Goal: Task Accomplishment & Management: Use online tool/utility

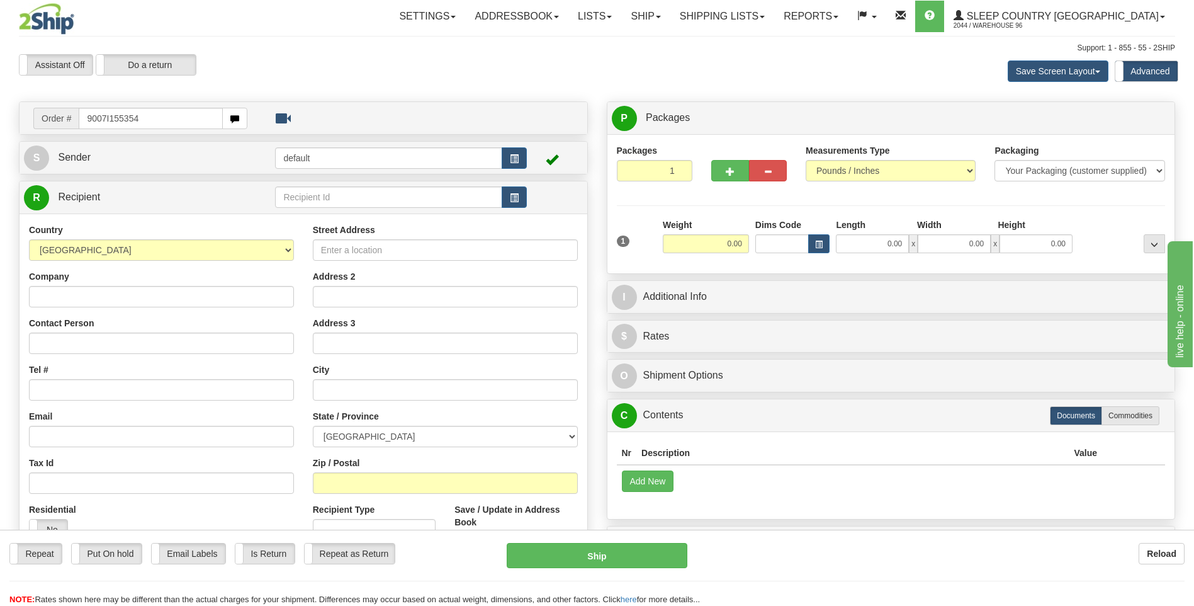
type input "9007I155354"
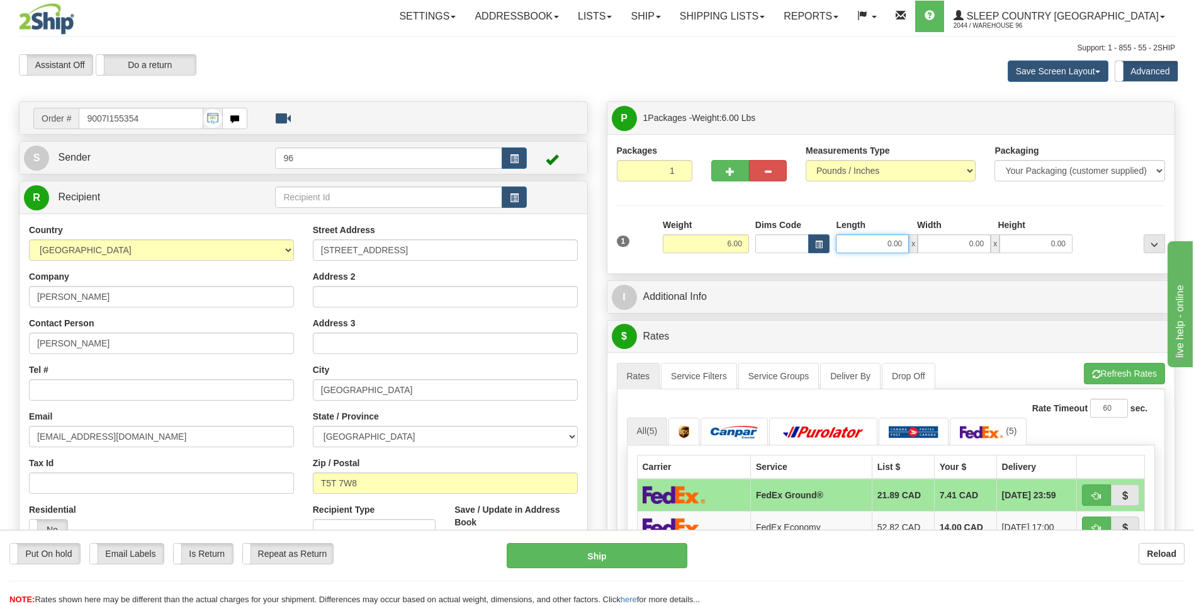
click at [906, 242] on input "0.00" at bounding box center [872, 243] width 73 height 19
type input "11.00"
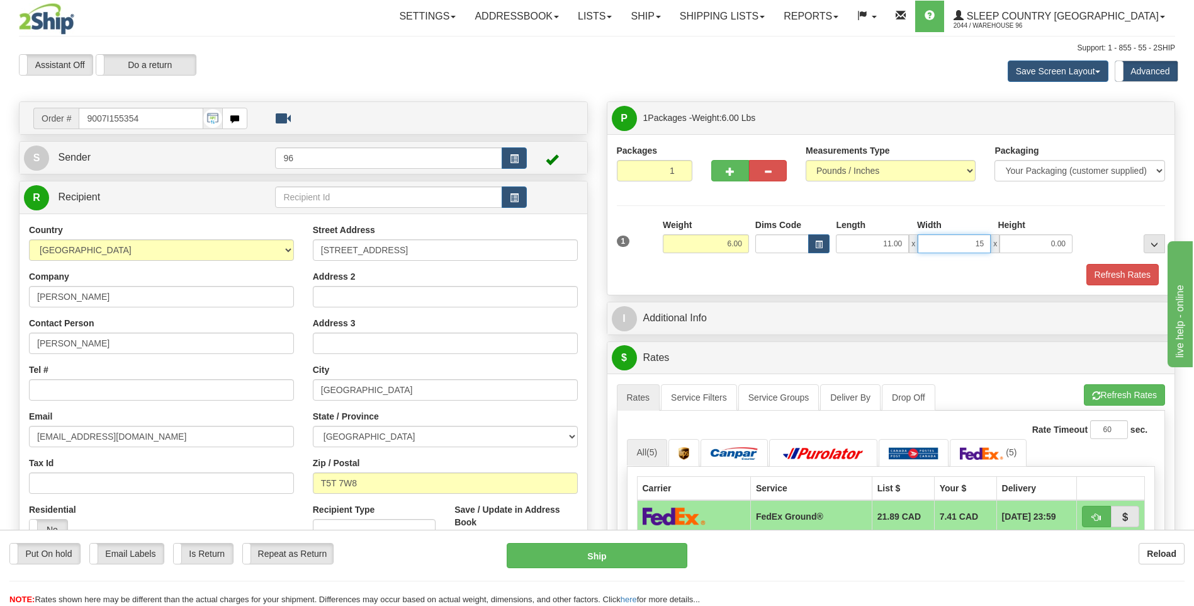
type input "15.00"
type input "6.00"
click at [1107, 269] on button "Refresh Rates" at bounding box center [1122, 274] width 72 height 21
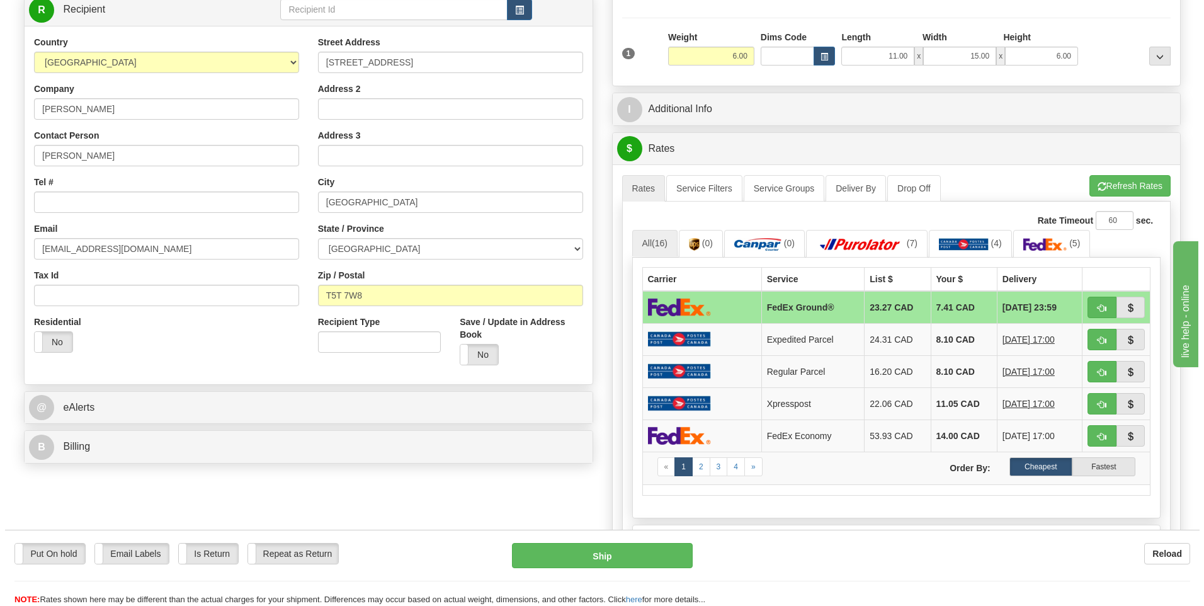
scroll to position [189, 0]
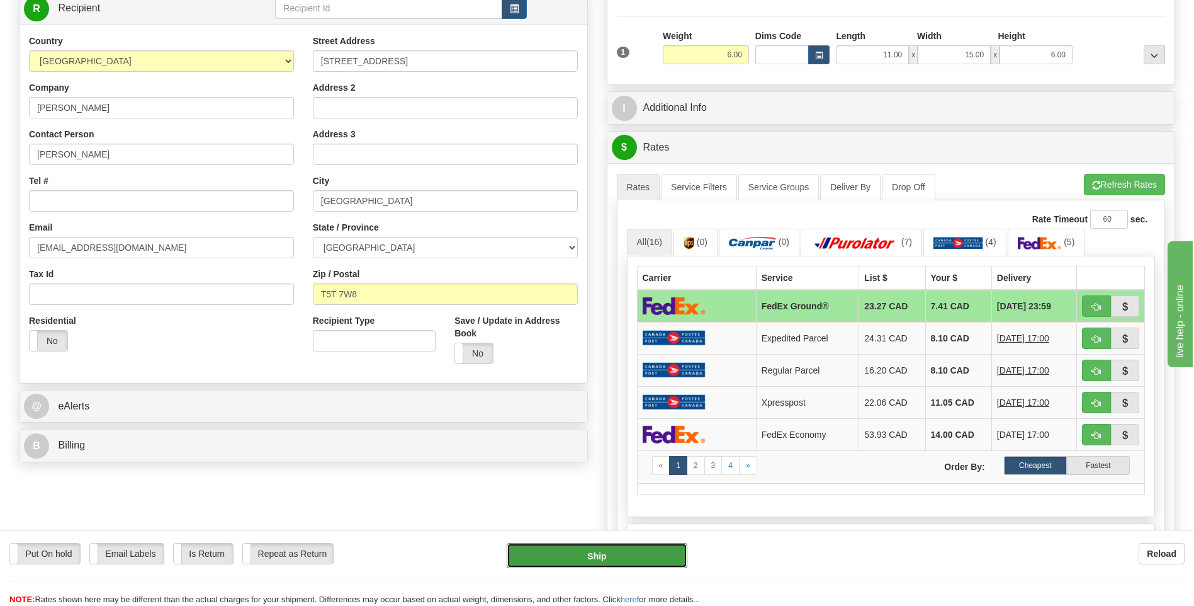
click at [603, 553] on button "Ship" at bounding box center [597, 555] width 180 height 25
type input "92"
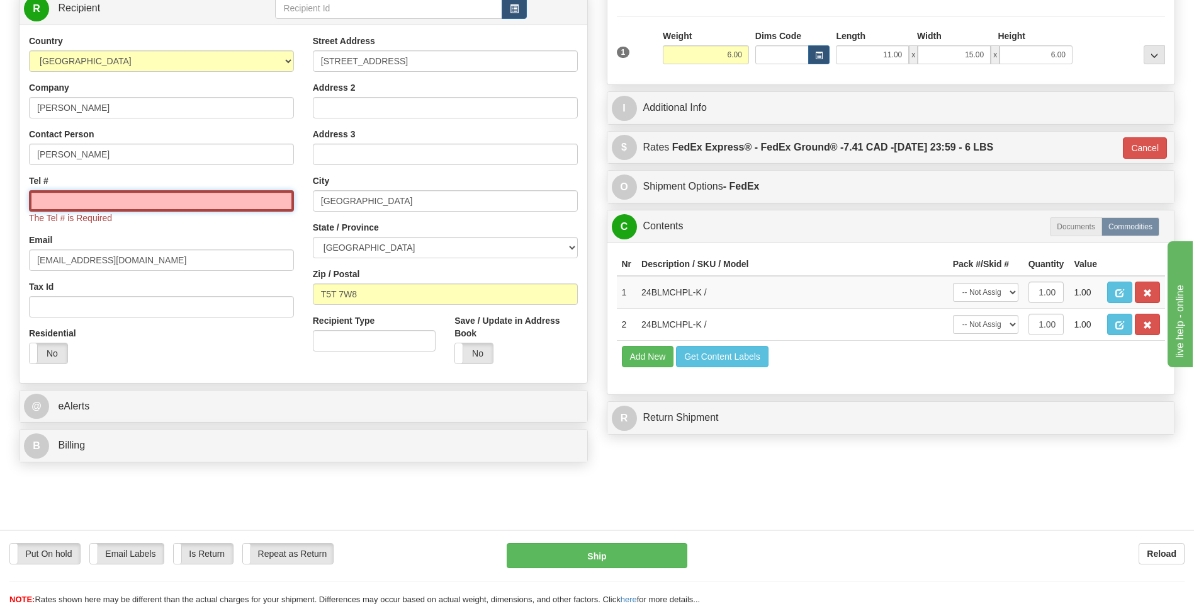
click at [48, 205] on input "Tel #" at bounding box center [161, 200] width 265 height 21
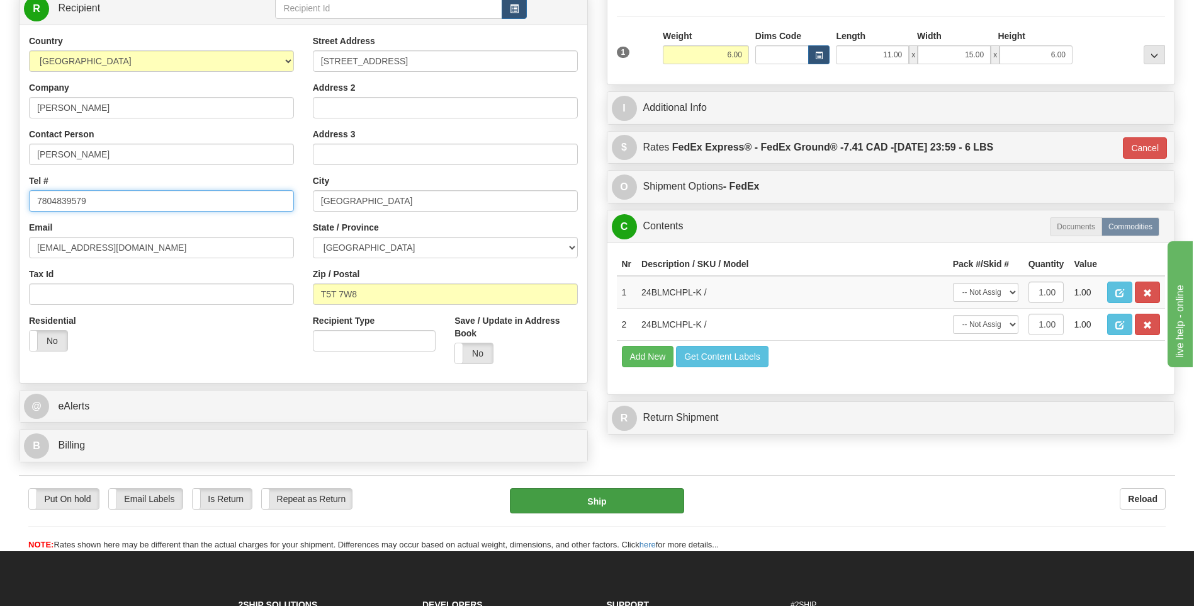
type input "7804839579"
click at [631, 509] on button "Ship" at bounding box center [597, 500] width 174 height 25
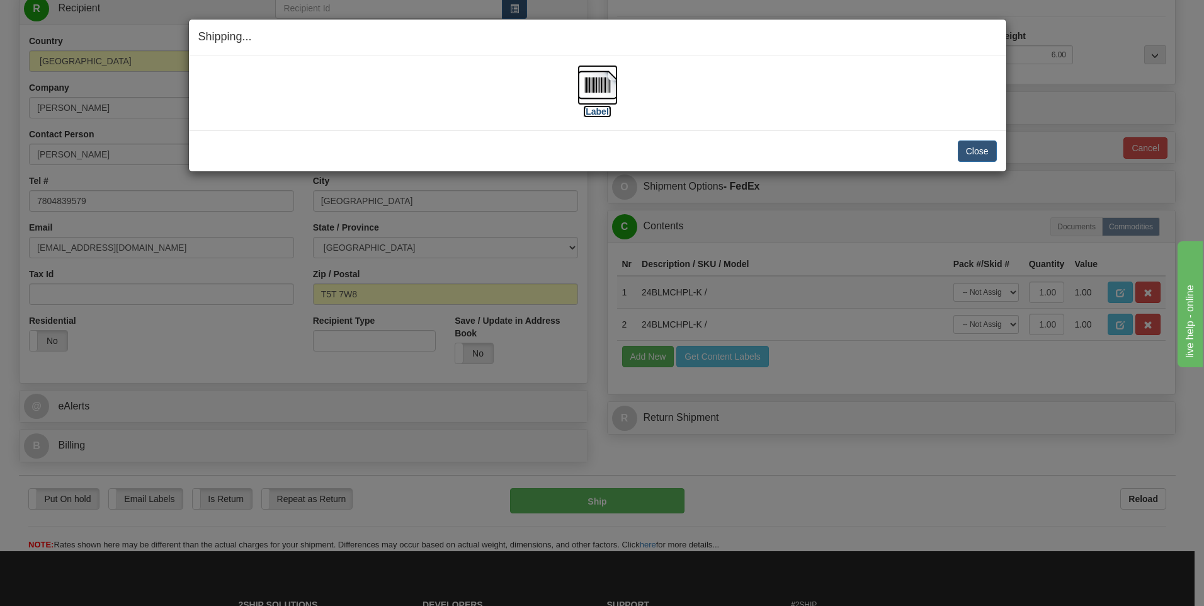
click at [594, 85] on img at bounding box center [597, 85] width 40 height 40
click at [984, 155] on button "Close" at bounding box center [976, 150] width 39 height 21
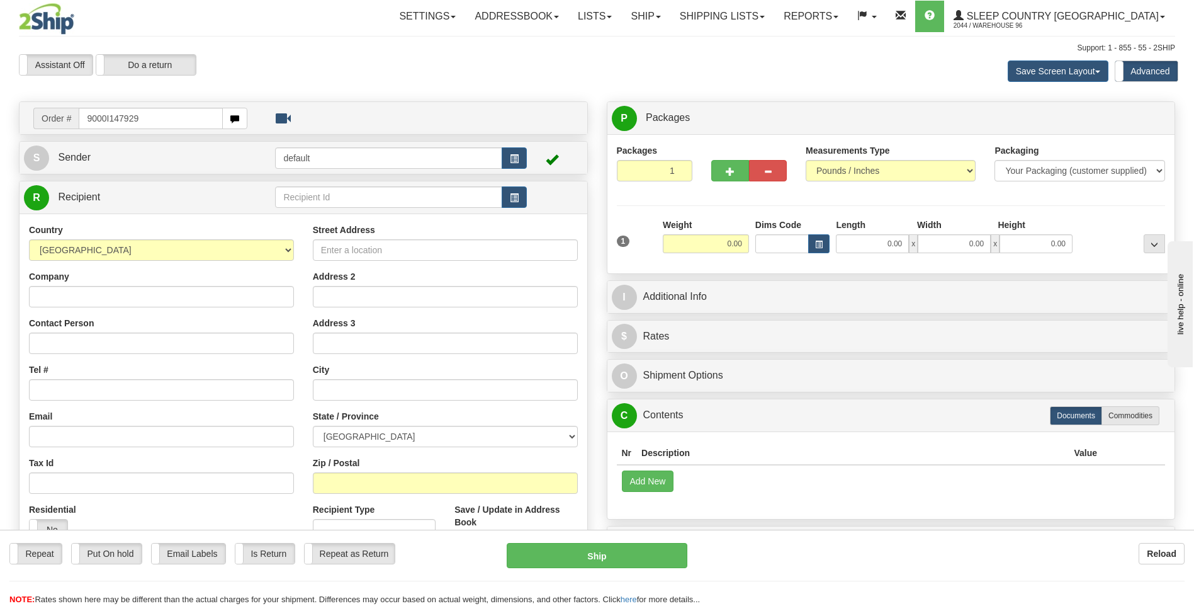
type input "9000I147929"
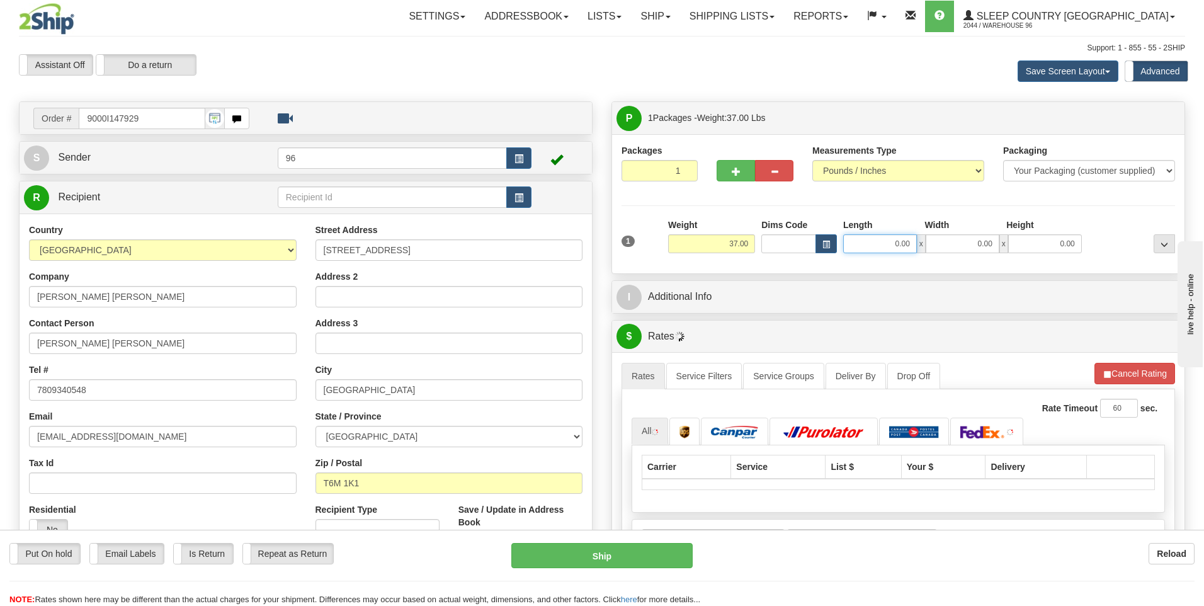
click at [905, 240] on input "0.00" at bounding box center [880, 243] width 74 height 19
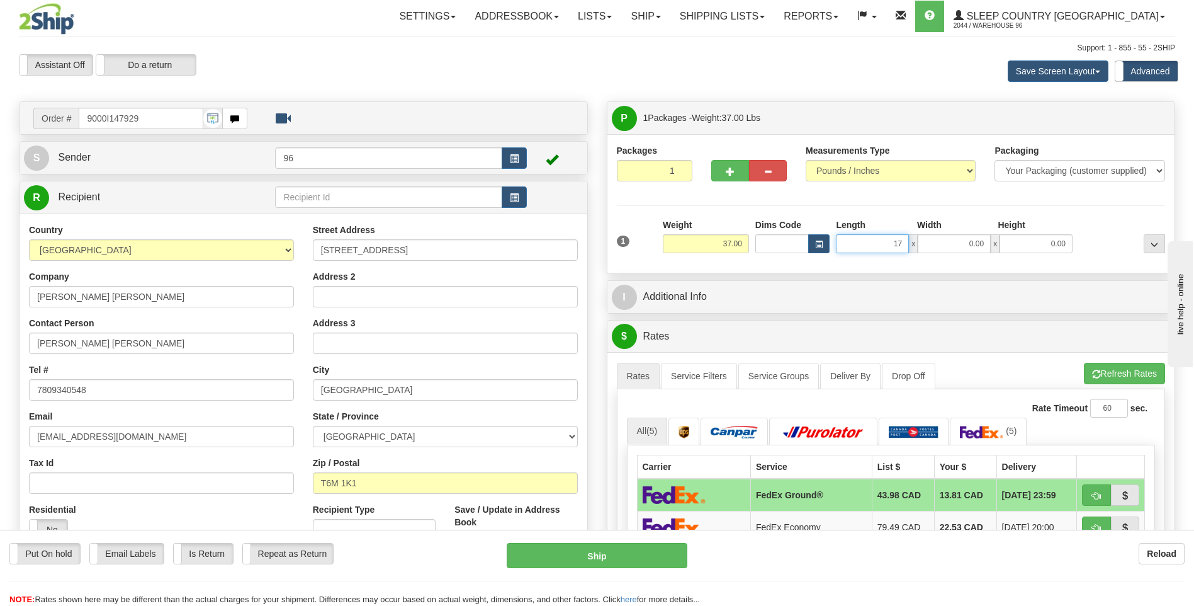
type input "17.00"
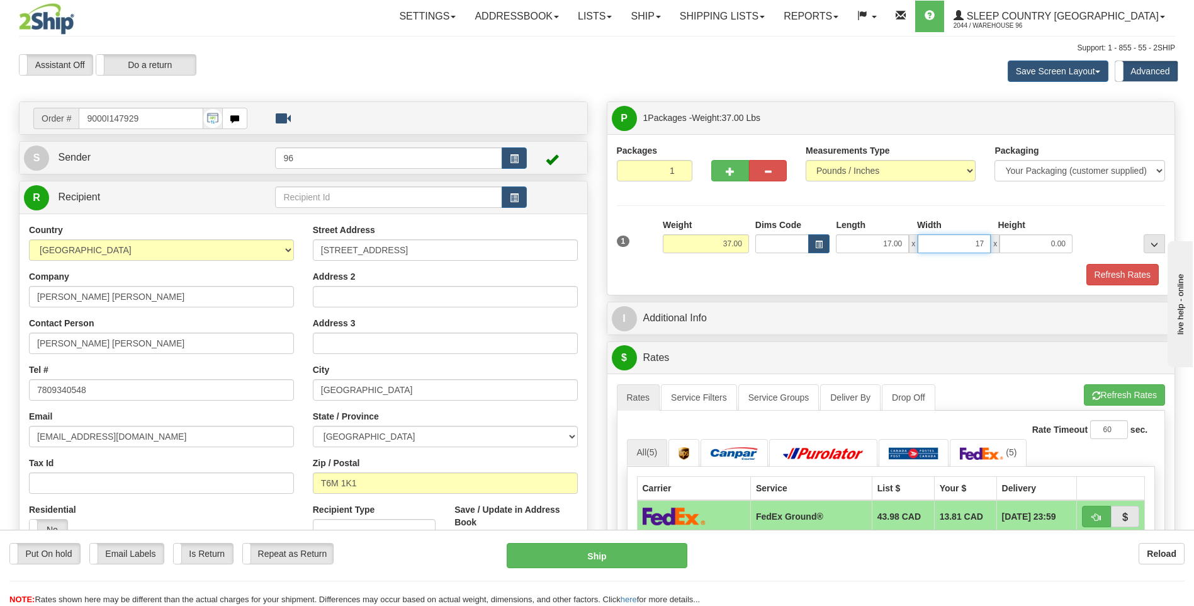
type input "17.00"
type input "42.00"
click at [1119, 275] on button "Refresh Rates" at bounding box center [1122, 274] width 72 height 21
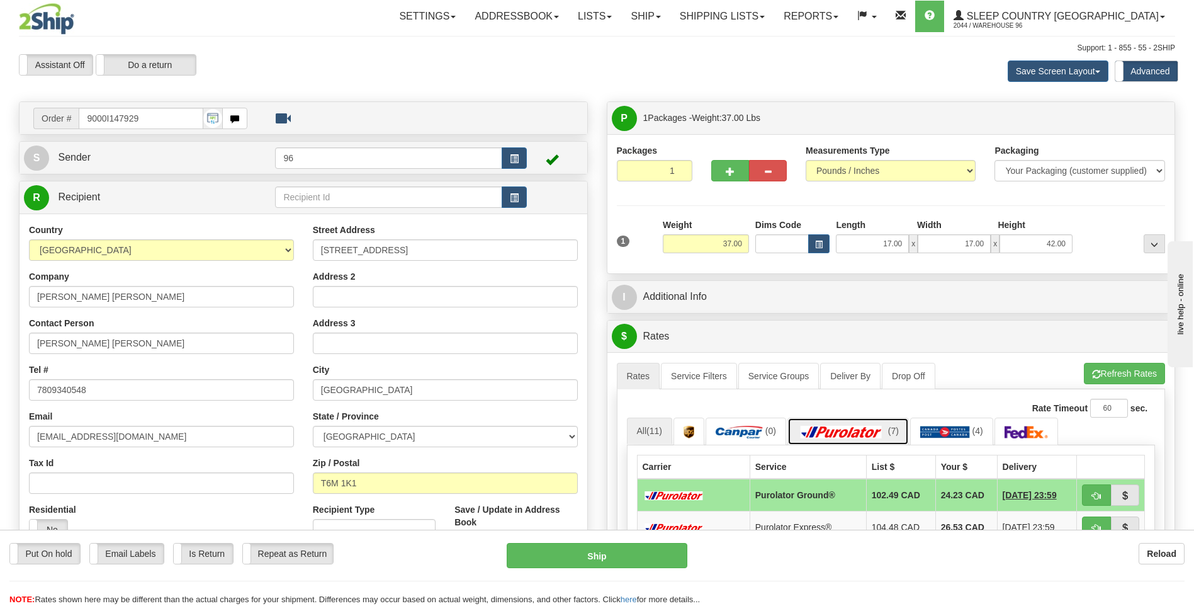
click at [897, 422] on link "(7)" at bounding box center [847, 430] width 121 height 27
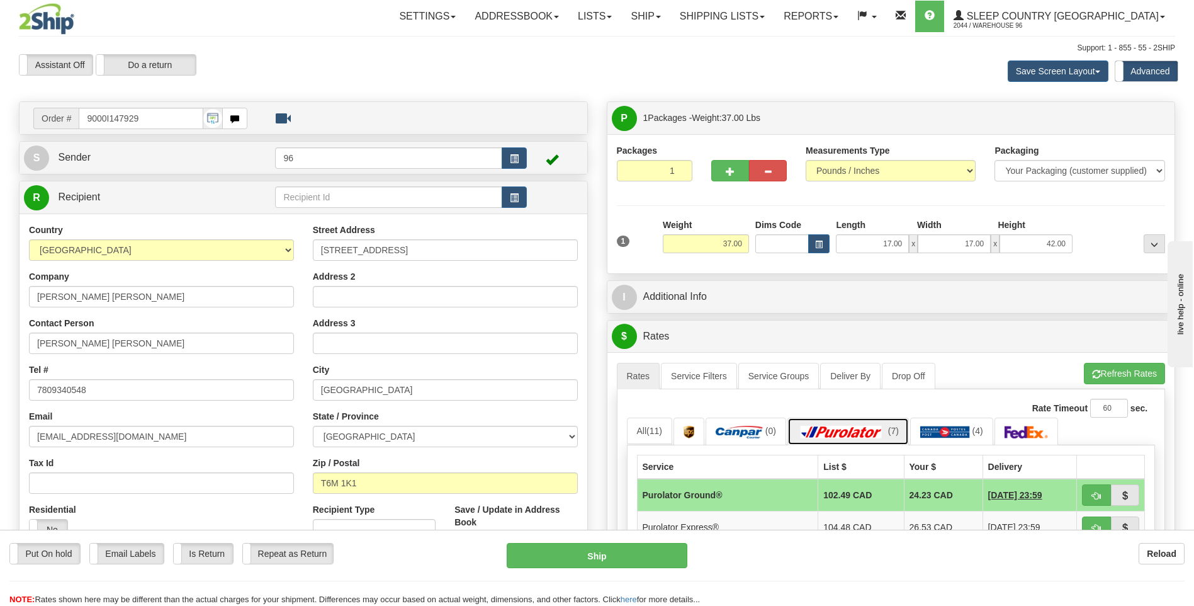
scroll to position [441, 0]
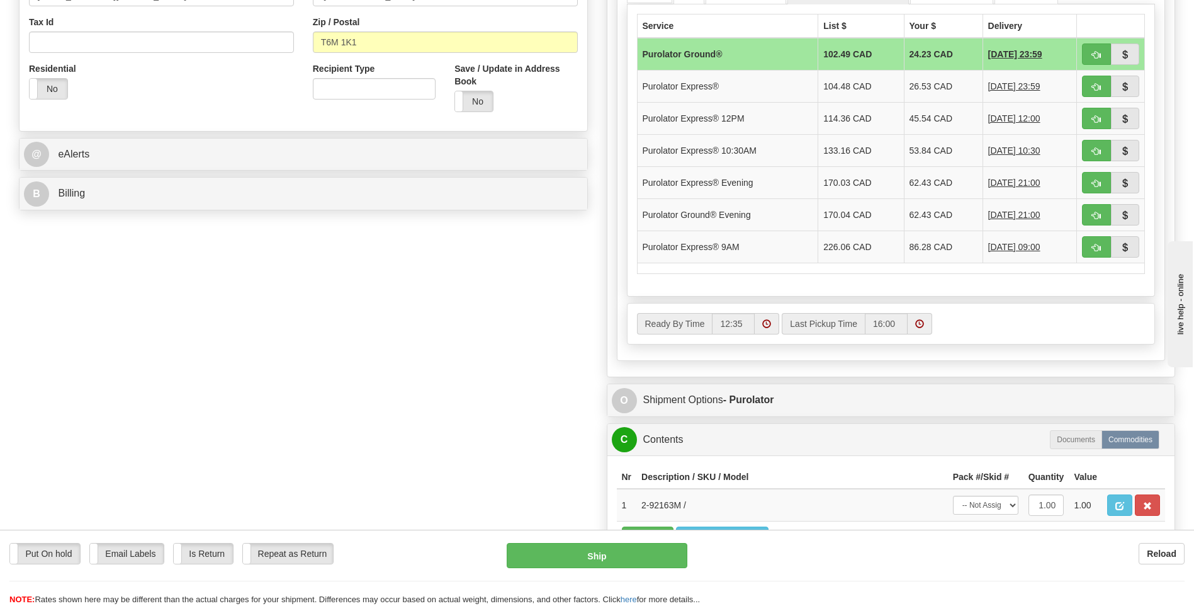
click at [1027, 377] on div "$ Rates Cancel A change has been made which could impact your rate estimate. To…" at bounding box center [891, 128] width 569 height 498
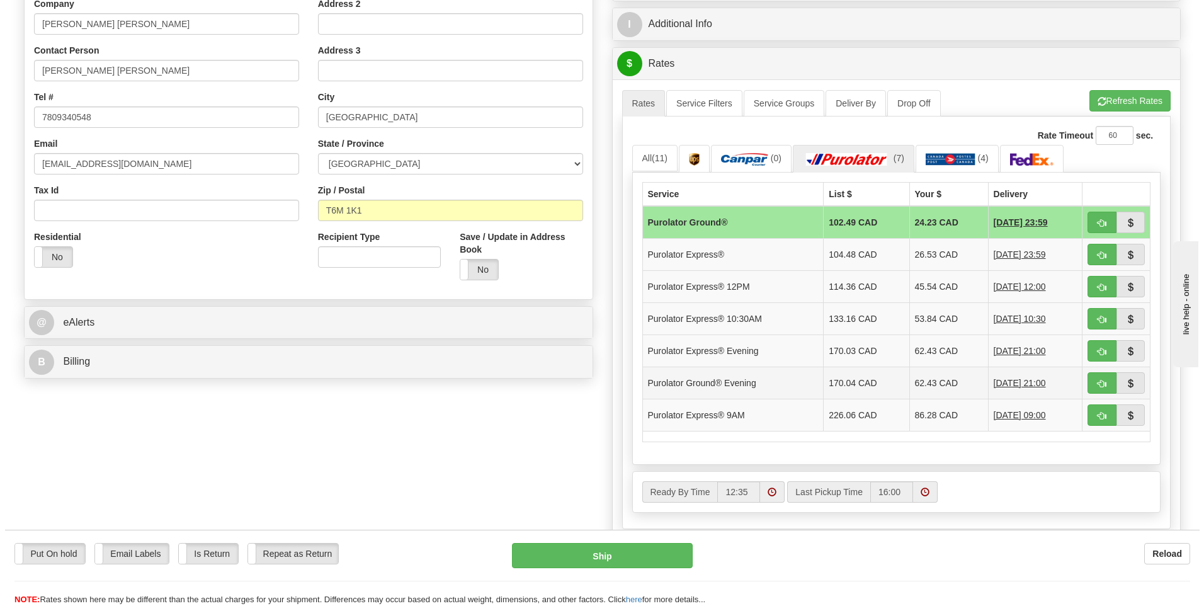
scroll to position [567, 0]
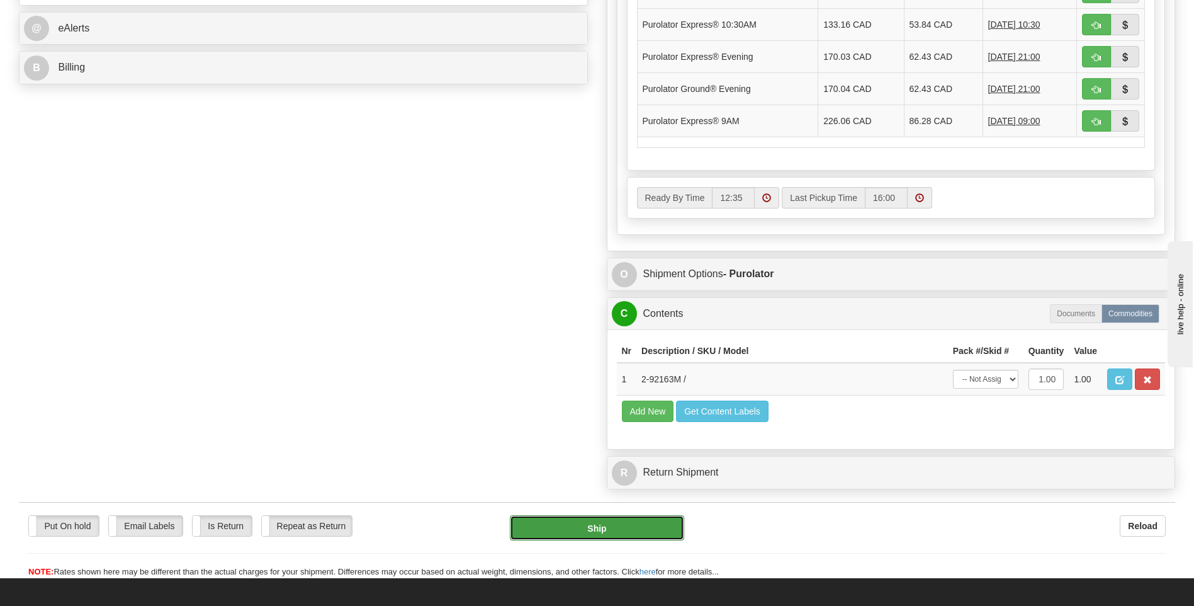
click at [641, 527] on button "Ship" at bounding box center [597, 527] width 174 height 25
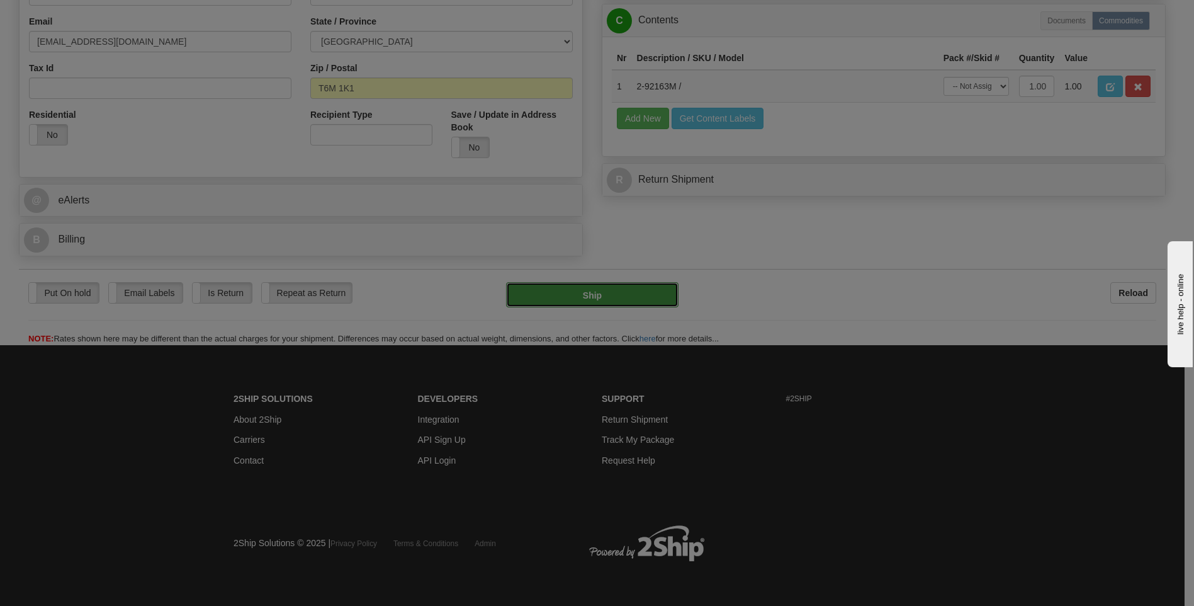
type input "260"
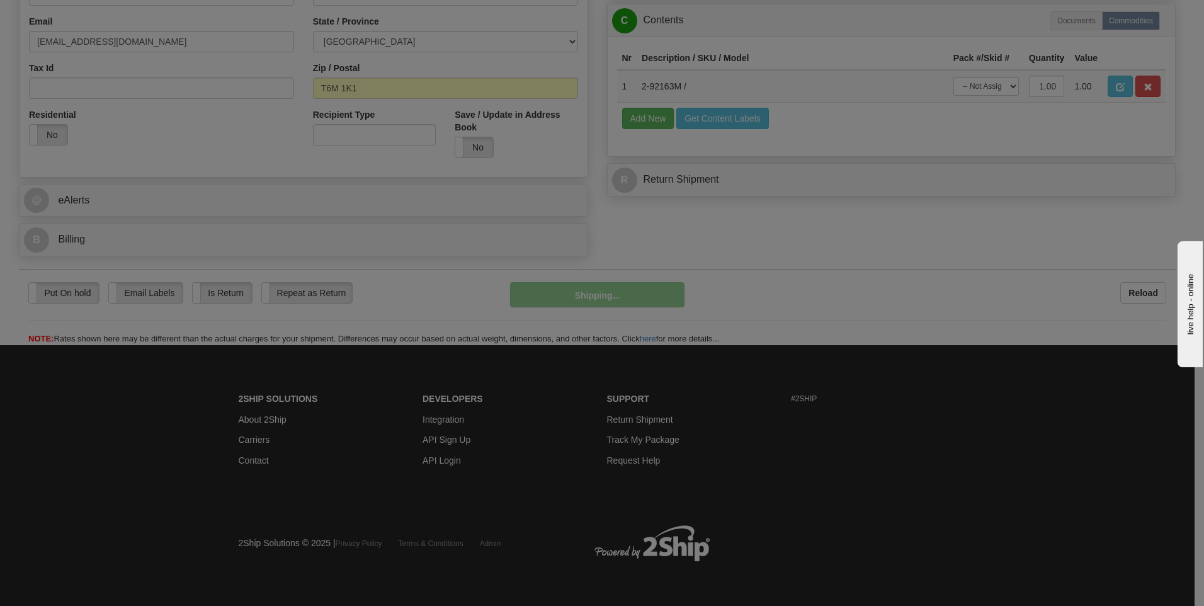
scroll to position [395, 0]
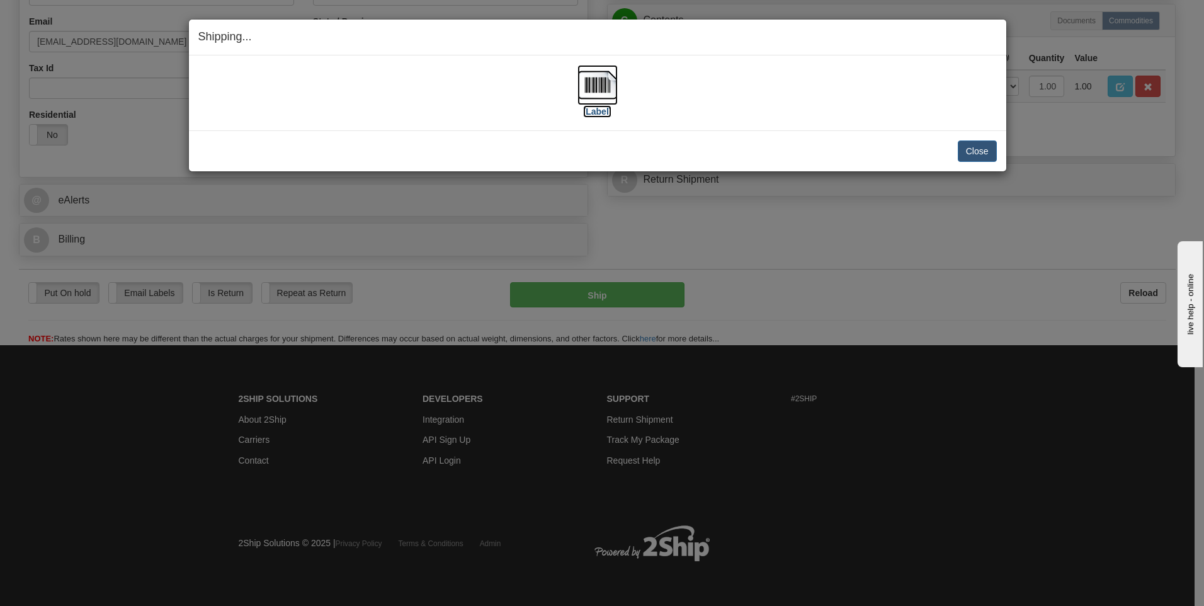
click at [592, 81] on img at bounding box center [597, 85] width 40 height 40
click at [979, 155] on button "Close" at bounding box center [976, 150] width 39 height 21
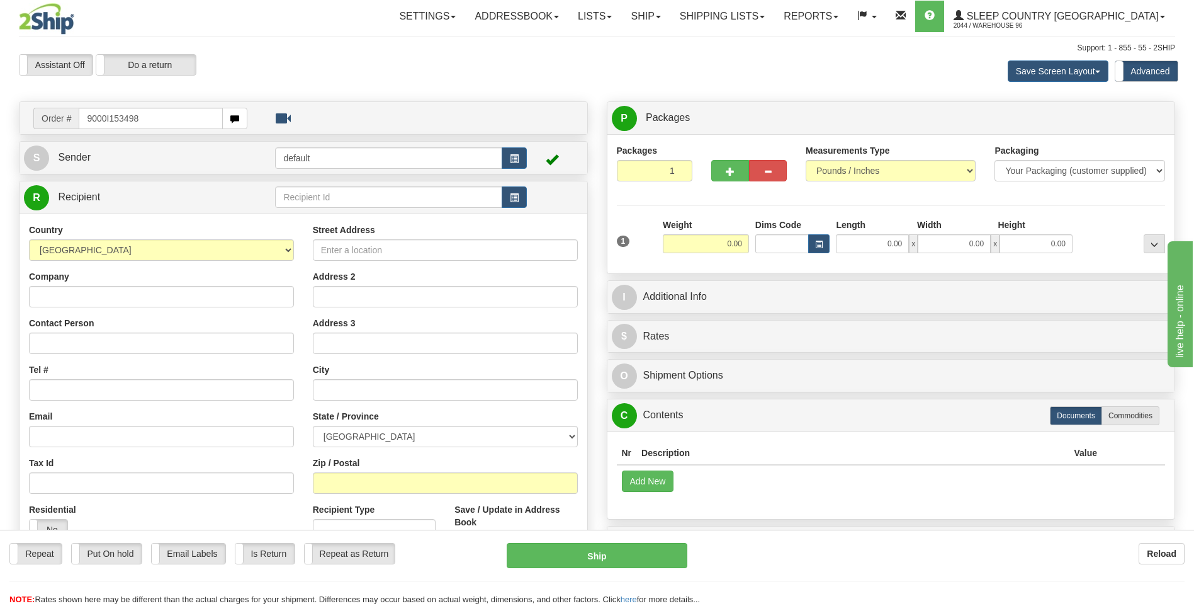
type input "9000I153498"
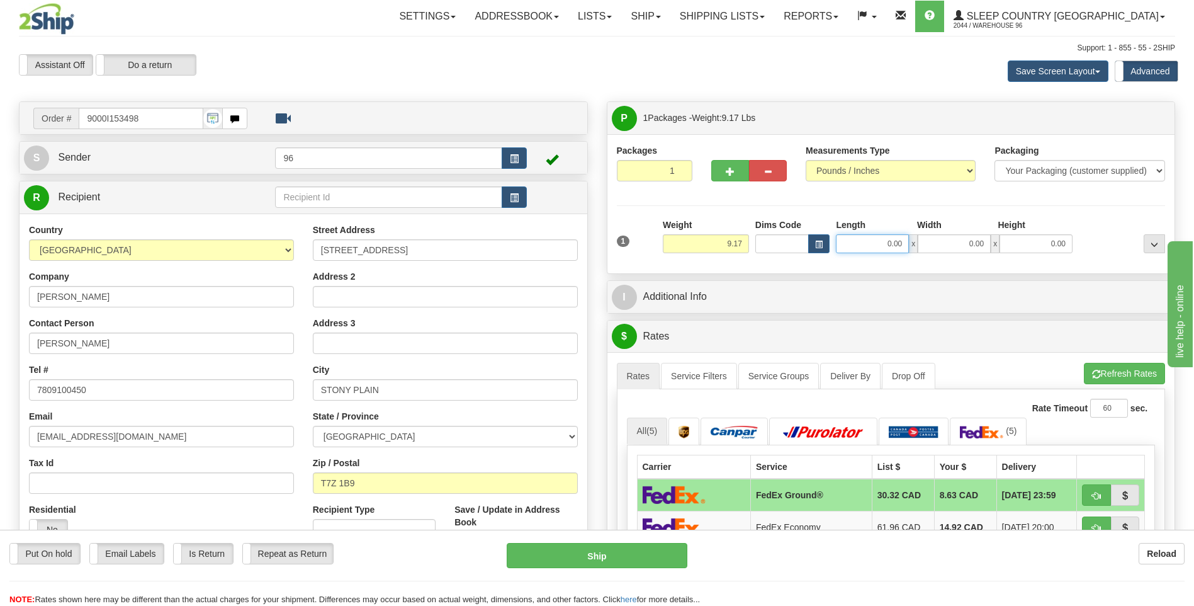
click at [907, 243] on input "0.00" at bounding box center [872, 243] width 73 height 19
type input "33.00"
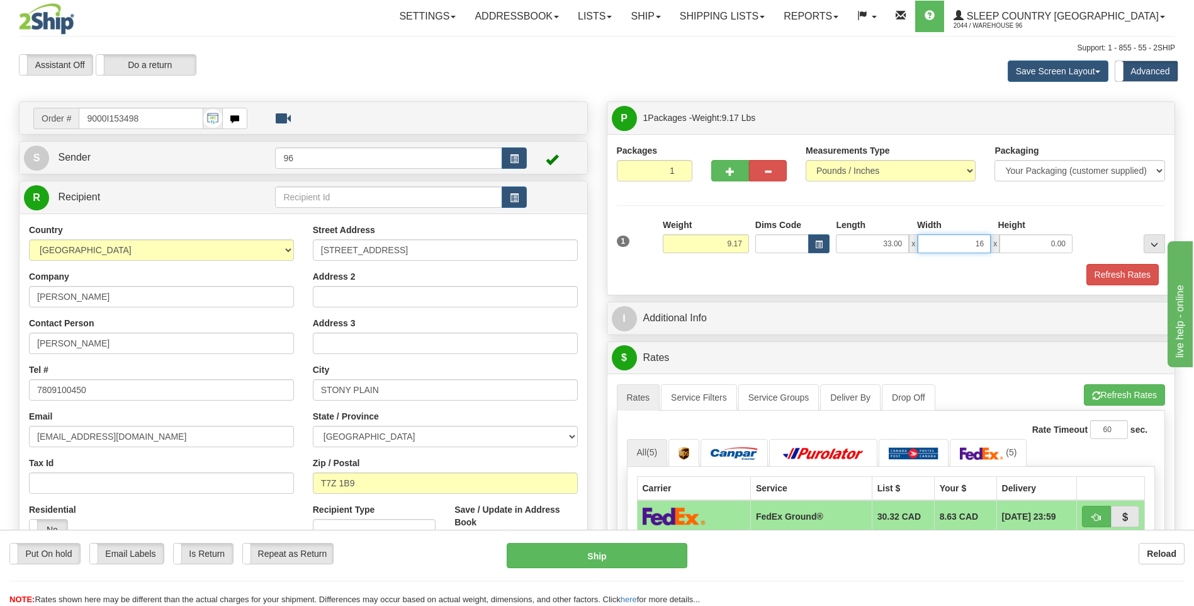
type input "16.00"
type input "8.00"
click at [1125, 274] on button "Refresh Rates" at bounding box center [1122, 274] width 72 height 21
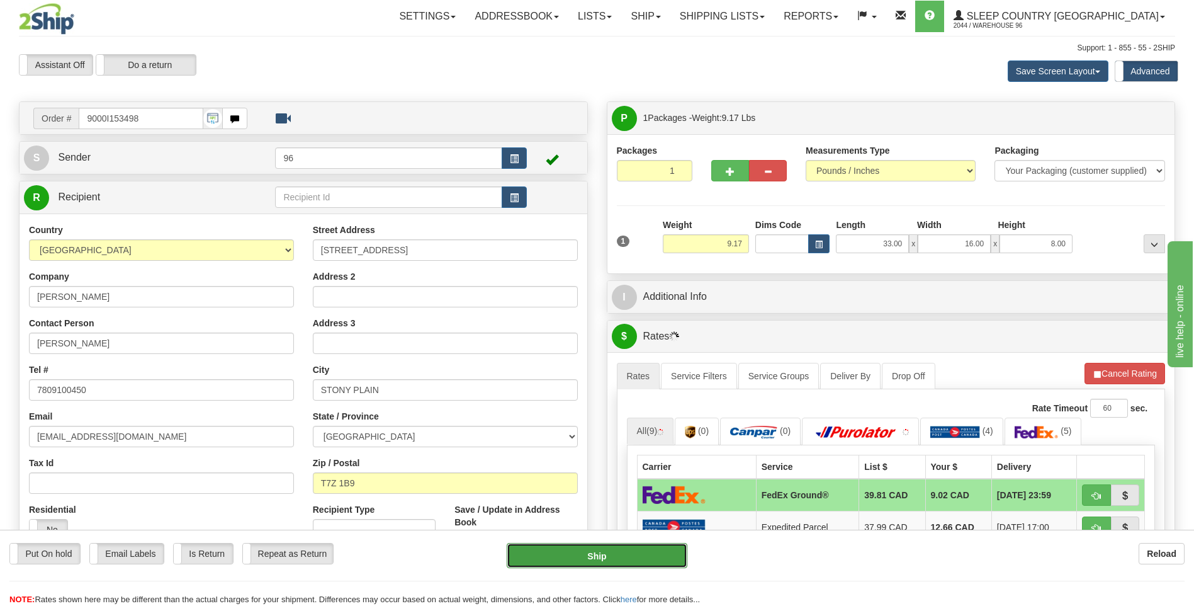
click at [607, 560] on button "Ship" at bounding box center [597, 555] width 180 height 25
type input "92"
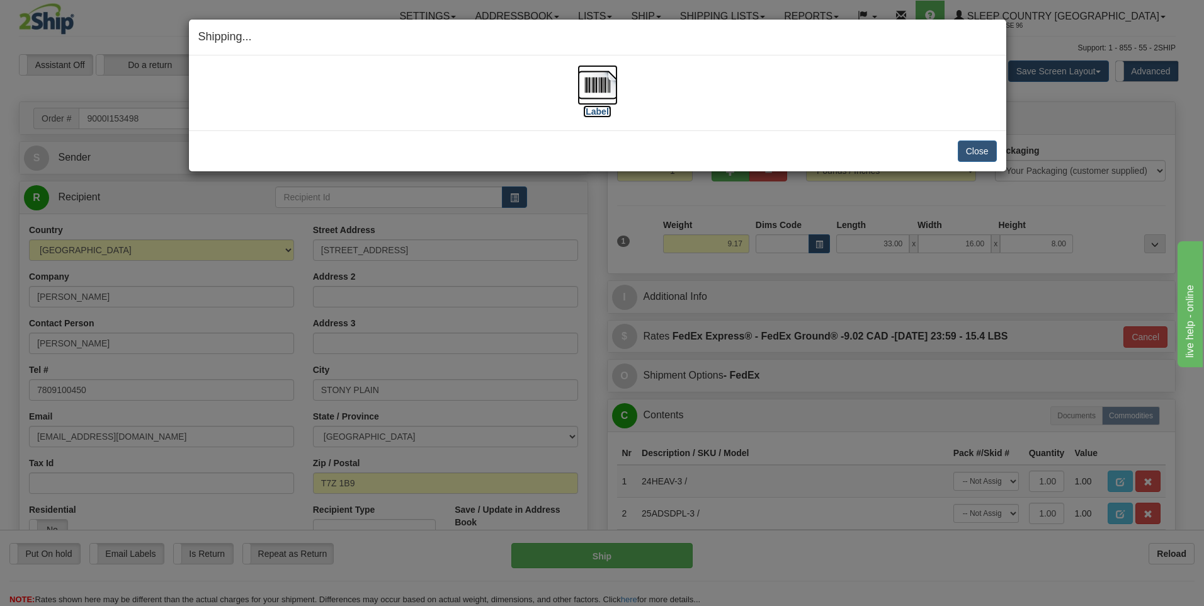
click at [599, 87] on img at bounding box center [597, 85] width 40 height 40
click at [977, 151] on button "Close" at bounding box center [976, 150] width 39 height 21
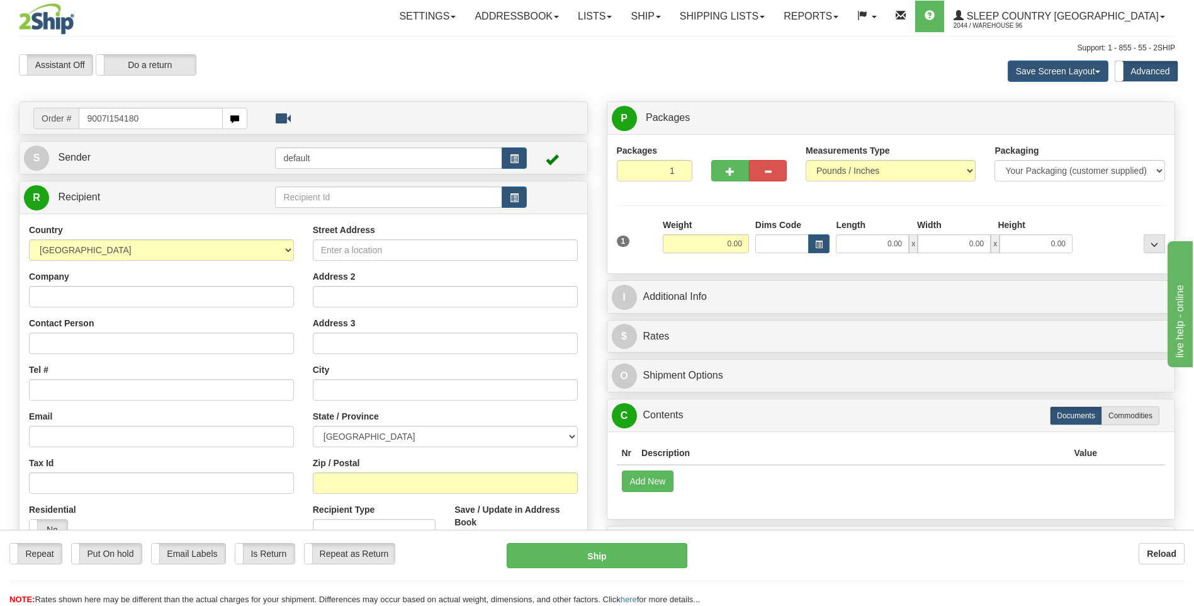
type input "9007I154180"
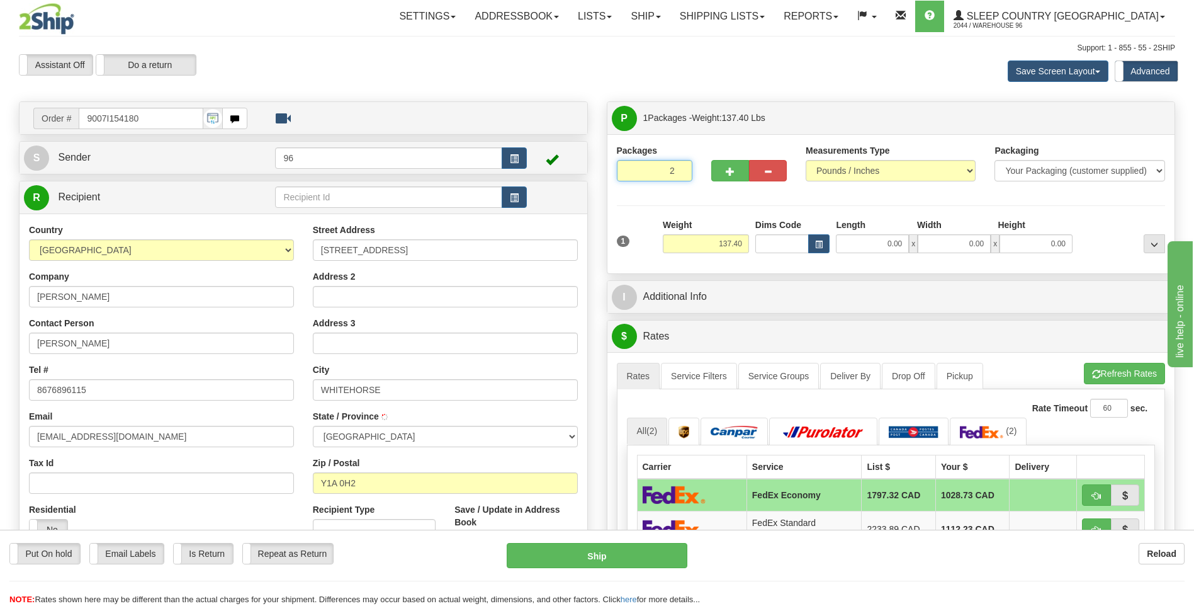
click at [678, 168] on input "2" at bounding box center [655, 170] width 76 height 21
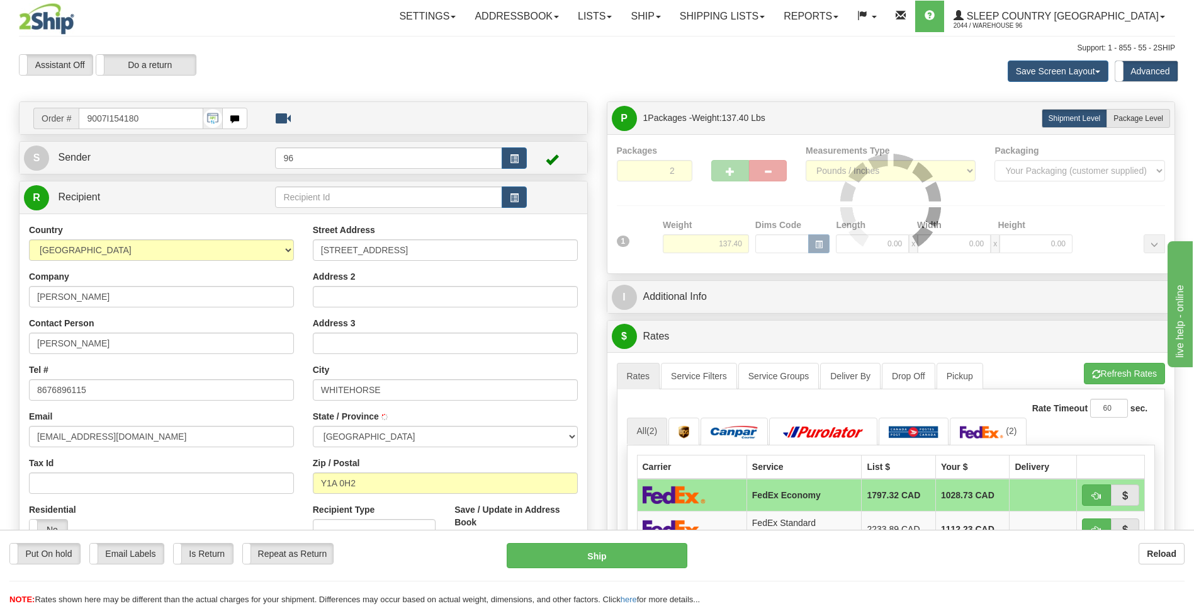
click at [678, 168] on div at bounding box center [891, 204] width 549 height 120
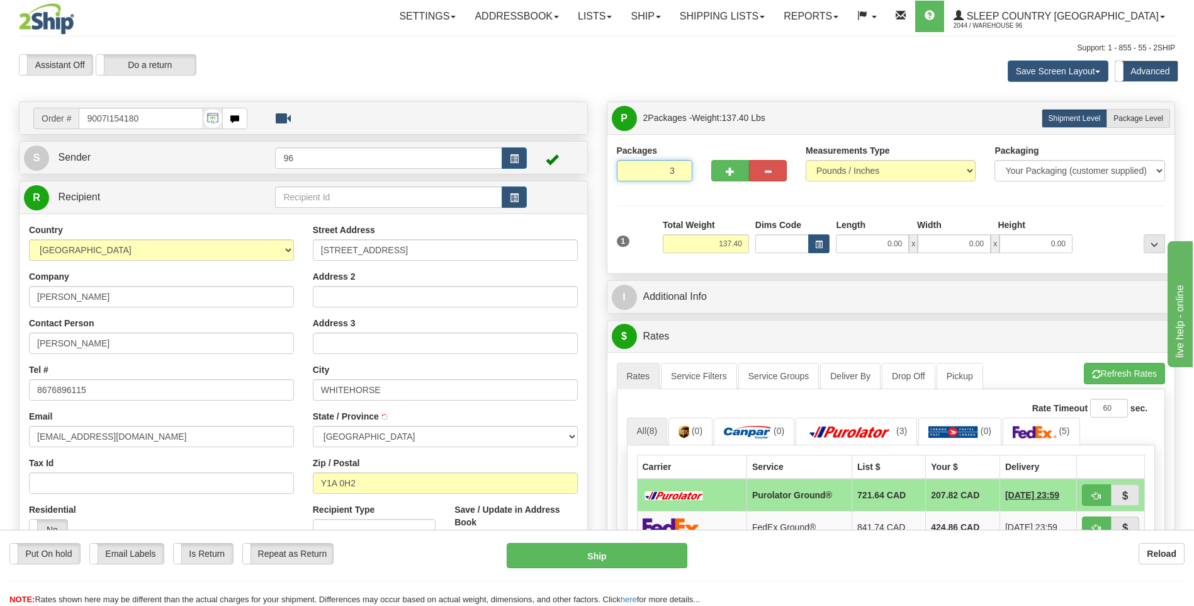
type input "3"
click at [679, 169] on input "3" at bounding box center [655, 170] width 76 height 21
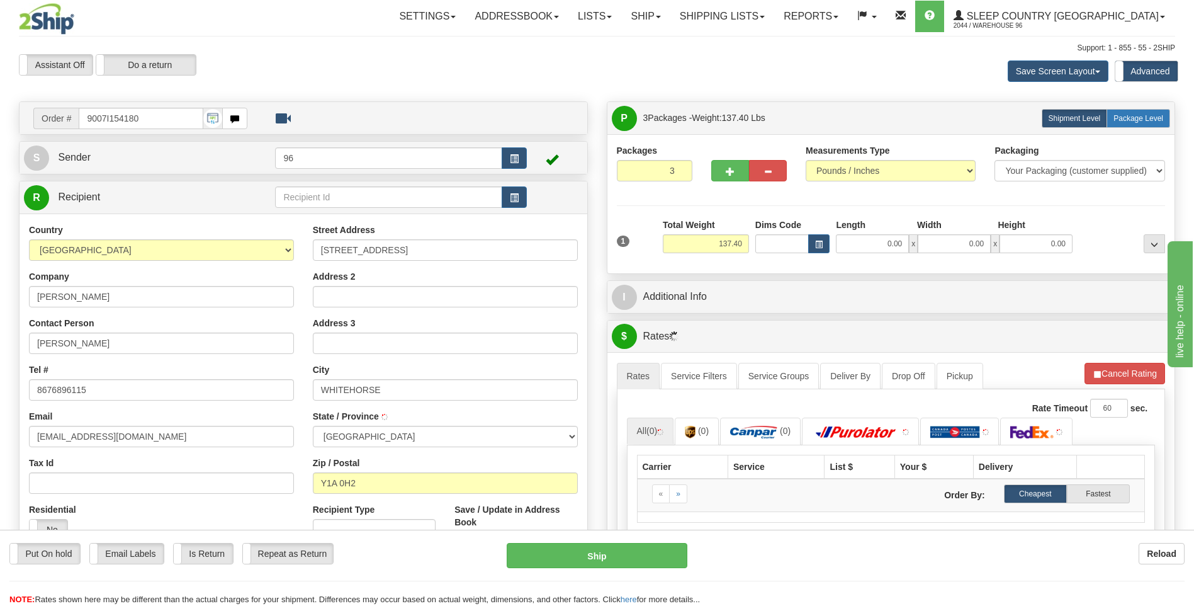
click at [1133, 116] on span "Package Level" at bounding box center [1139, 118] width 50 height 9
radio input "true"
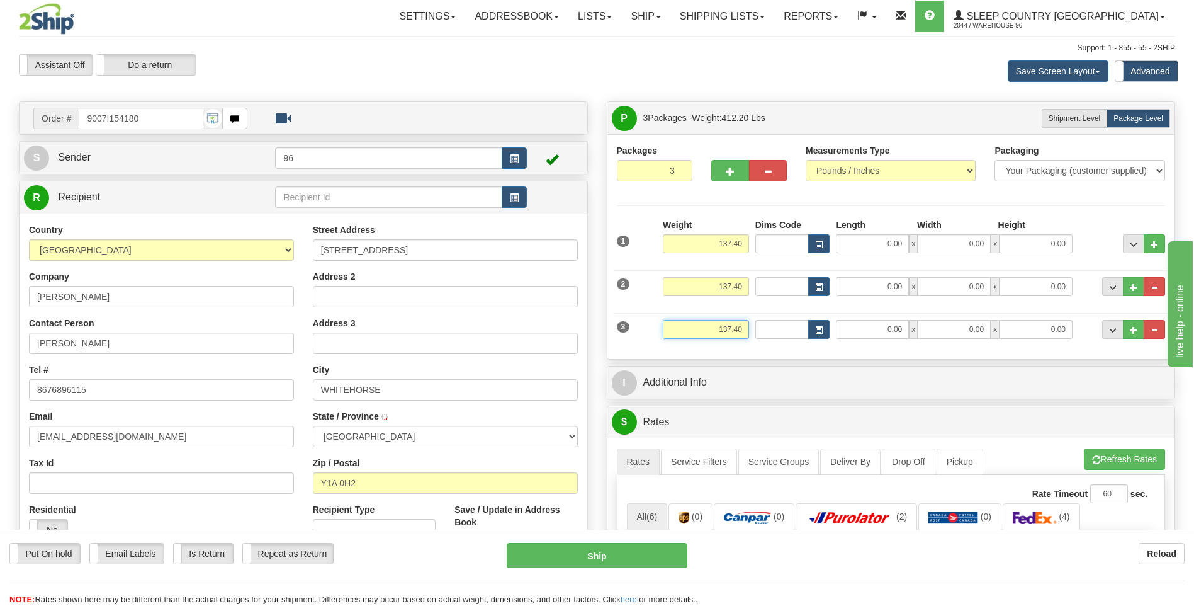
click at [745, 327] on input "137.40" at bounding box center [706, 329] width 86 height 19
type input "1"
type input "8.00"
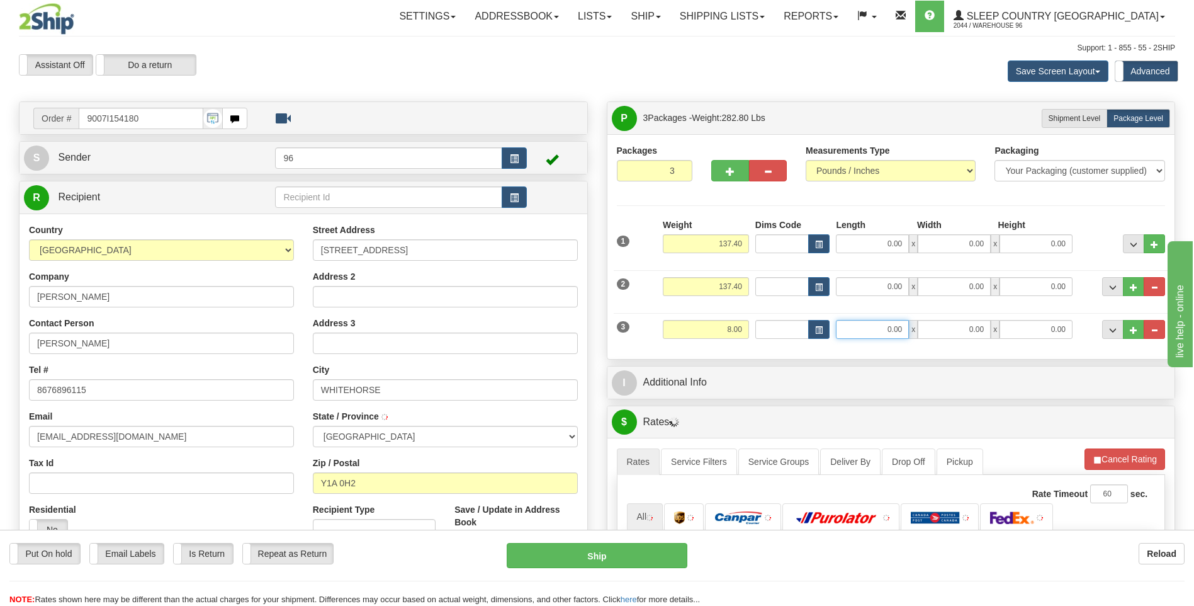
click at [901, 326] on input "0.00" at bounding box center [872, 329] width 73 height 19
type input "23.00"
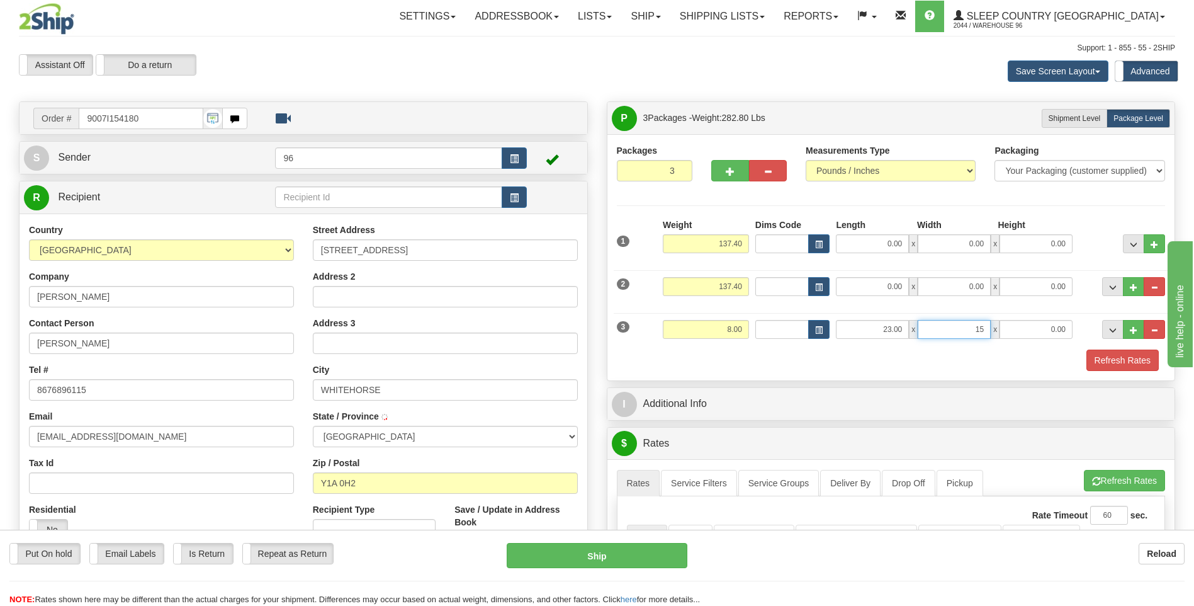
type input "15.00"
type input "9.00"
click at [907, 285] on input "0.00" at bounding box center [872, 286] width 73 height 19
type input "25.00"
type input "28.00"
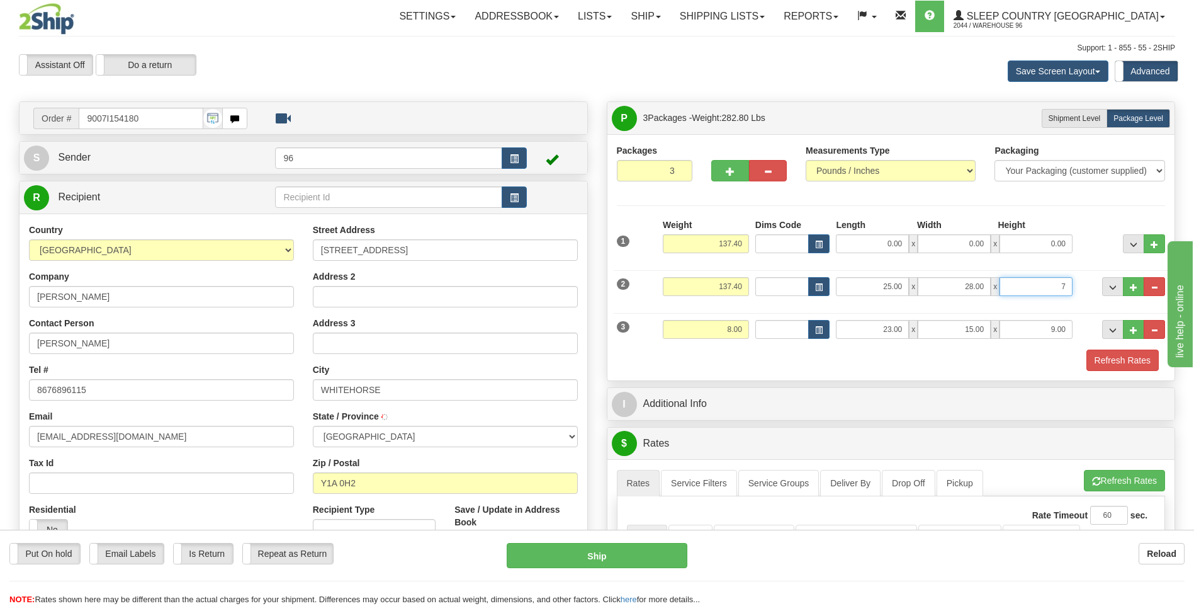
type input "7.00"
click at [901, 242] on input "0.00" at bounding box center [872, 243] width 73 height 19
type input "19.00"
type input "42.00"
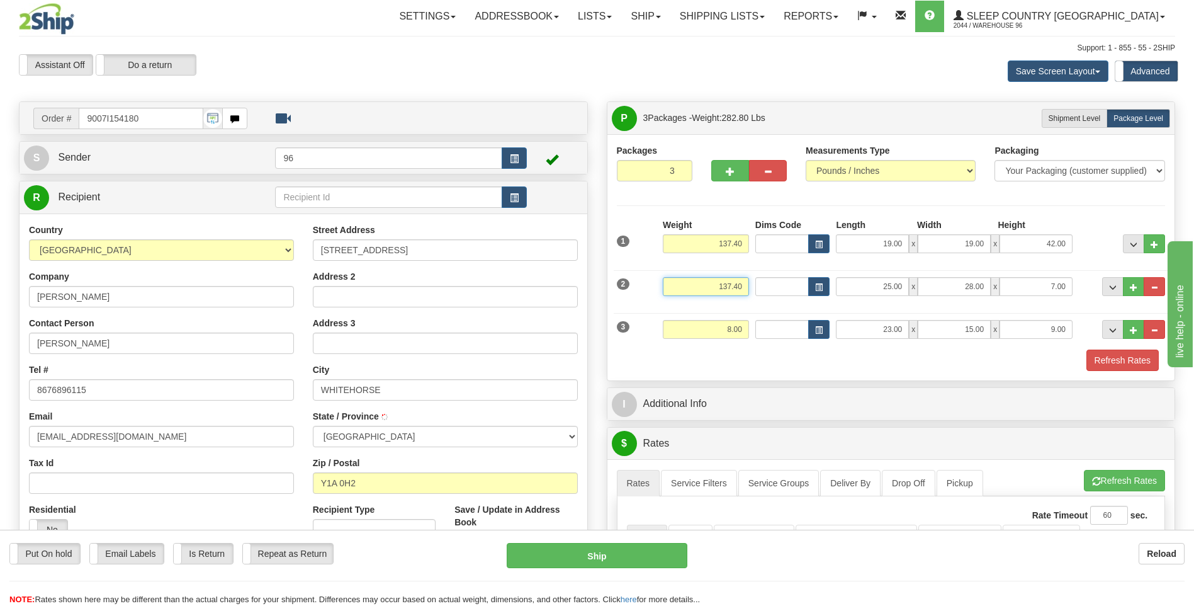
click at [741, 289] on input "137.40" at bounding box center [706, 286] width 86 height 19
type input "1"
type input "10.00"
click at [745, 242] on input "137.40" at bounding box center [706, 243] width 86 height 19
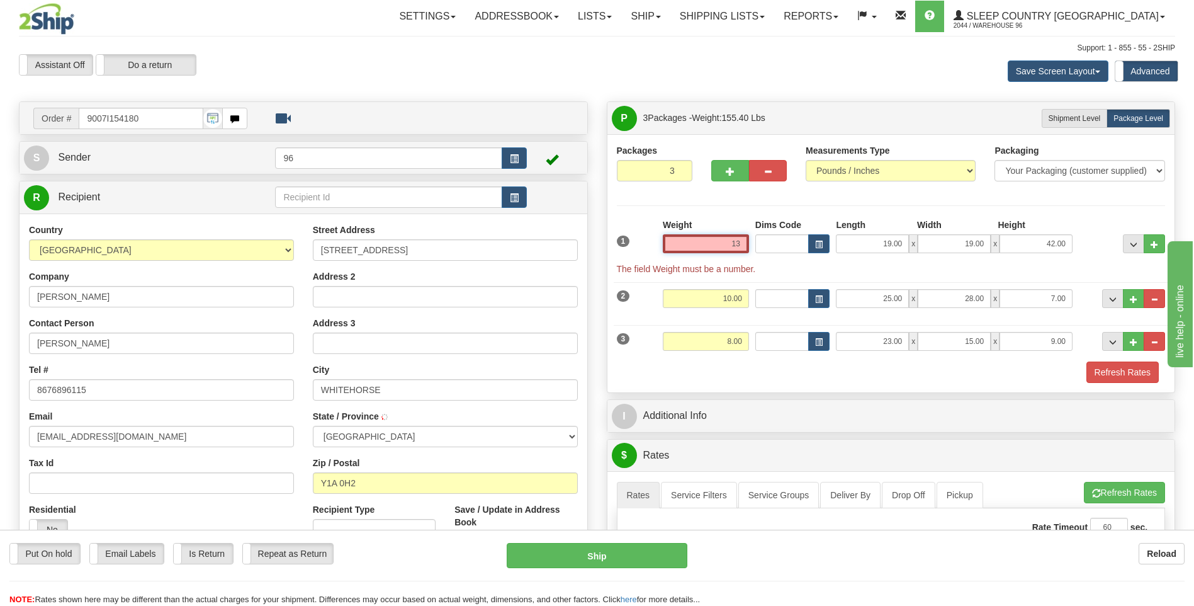
type input "1"
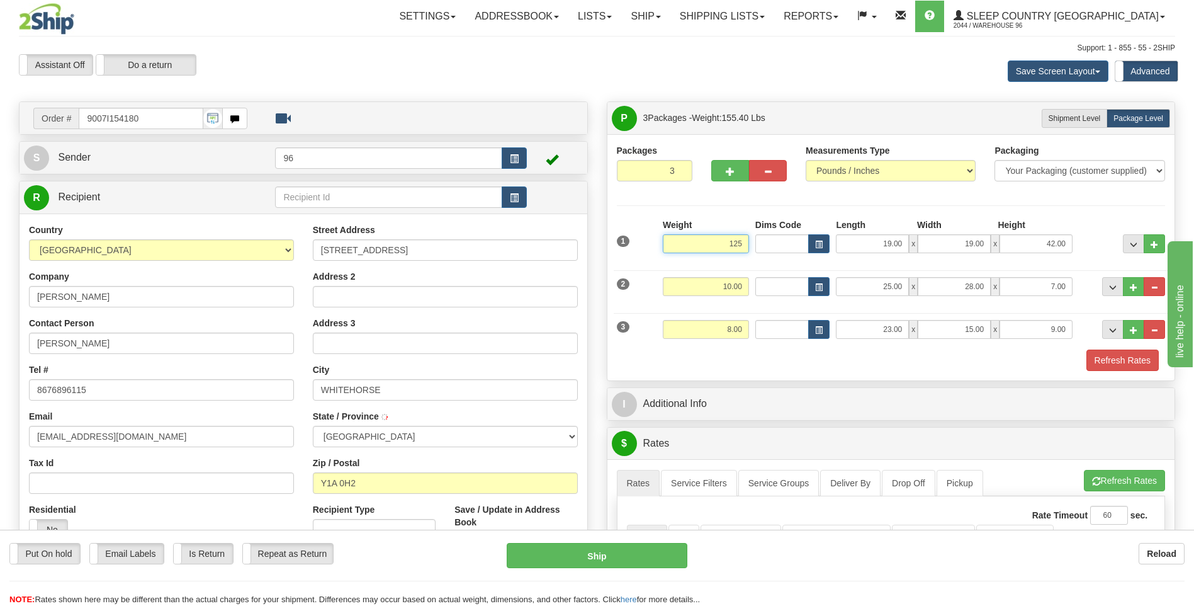
type input "125.00"
click at [1124, 361] on button "Refresh Rates" at bounding box center [1122, 359] width 72 height 21
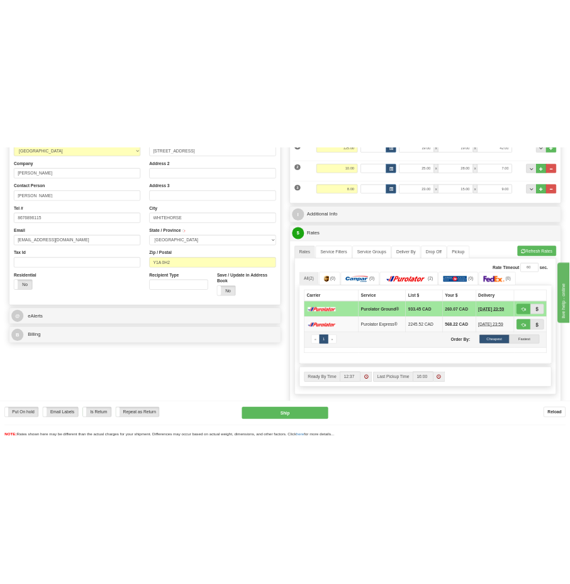
scroll to position [252, 0]
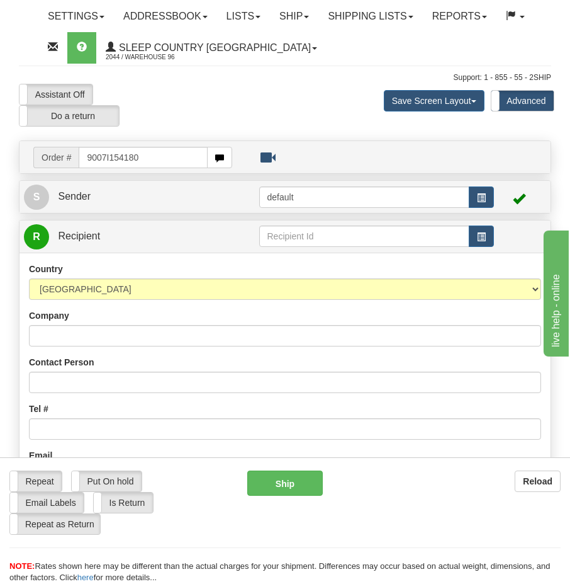
type input "9007I154180"
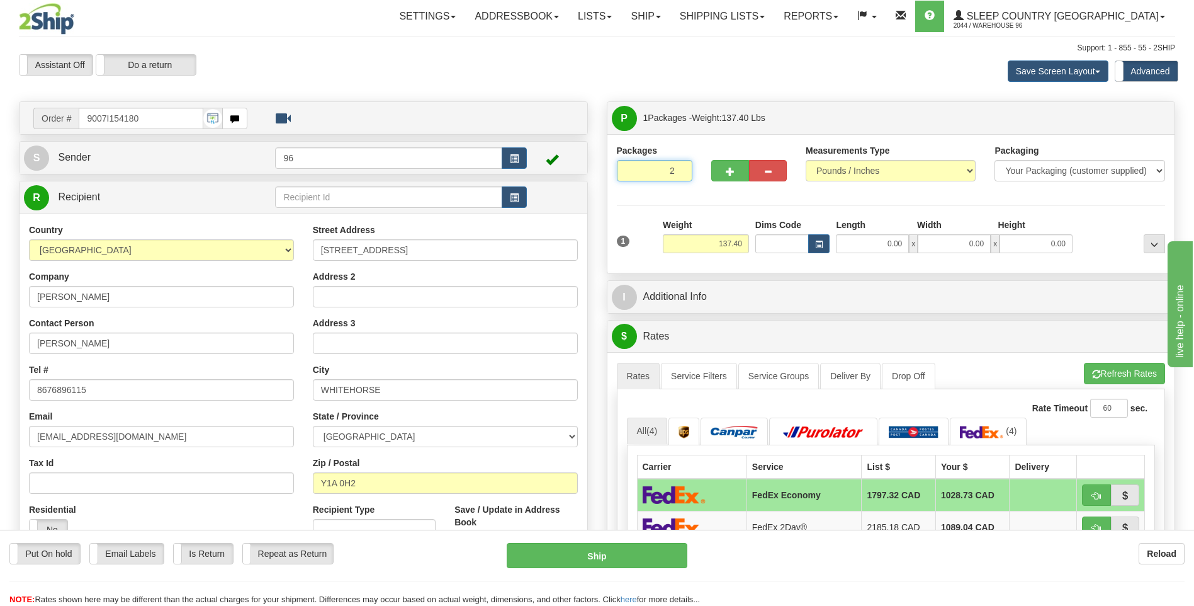
click at [570, 170] on input "2" at bounding box center [655, 170] width 76 height 21
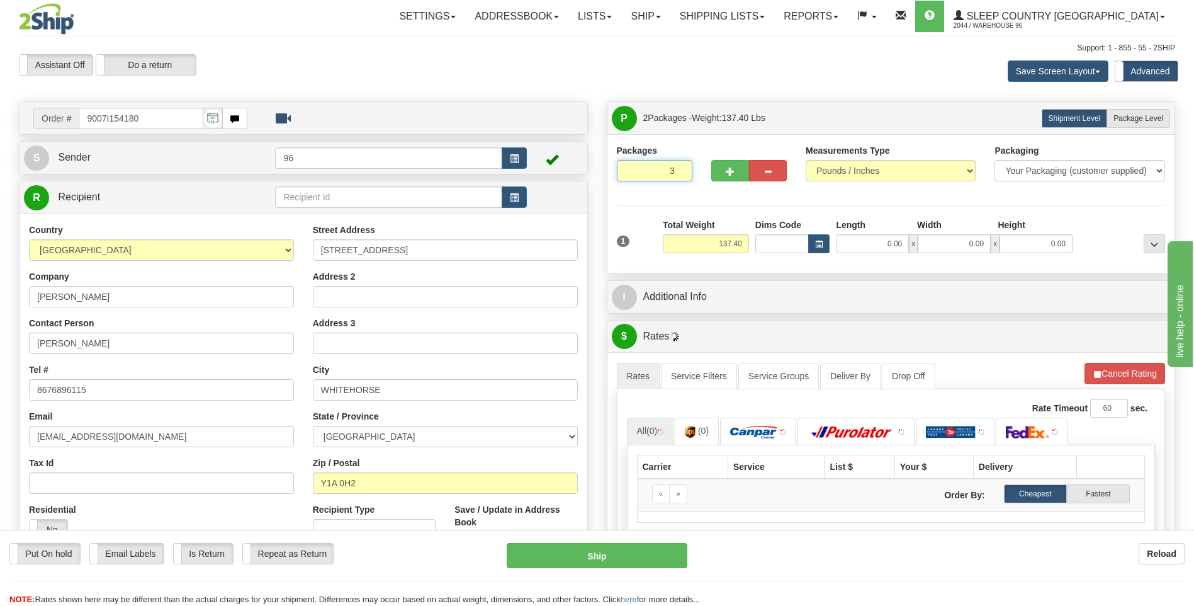
type input "3"
click at [570, 169] on input "3" at bounding box center [655, 170] width 76 height 21
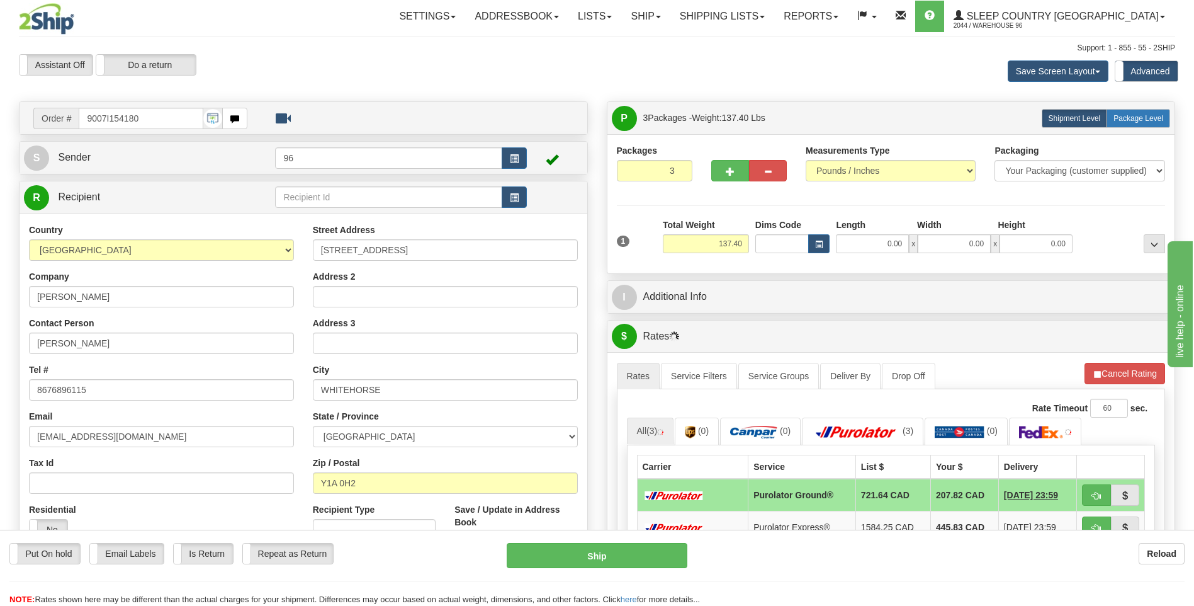
drag, startPoint x: 1141, startPoint y: 118, endPoint x: 1135, endPoint y: 124, distance: 8.5
click at [570, 118] on span "Package Level" at bounding box center [1139, 118] width 50 height 9
radio input "true"
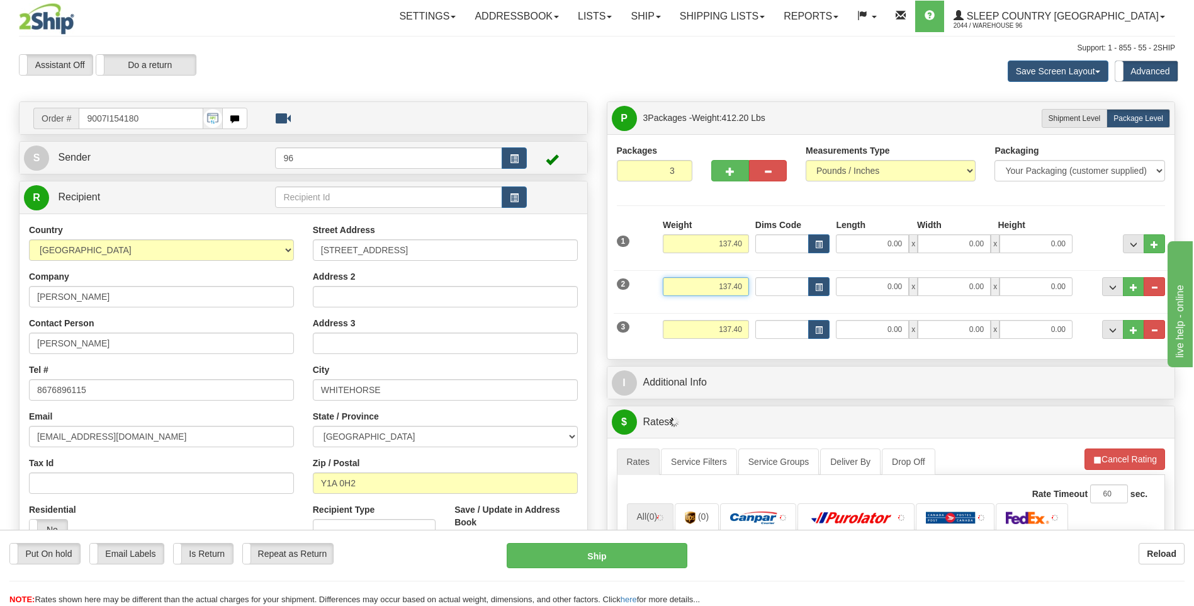
click at [570, 291] on input "137.40" at bounding box center [706, 286] width 86 height 19
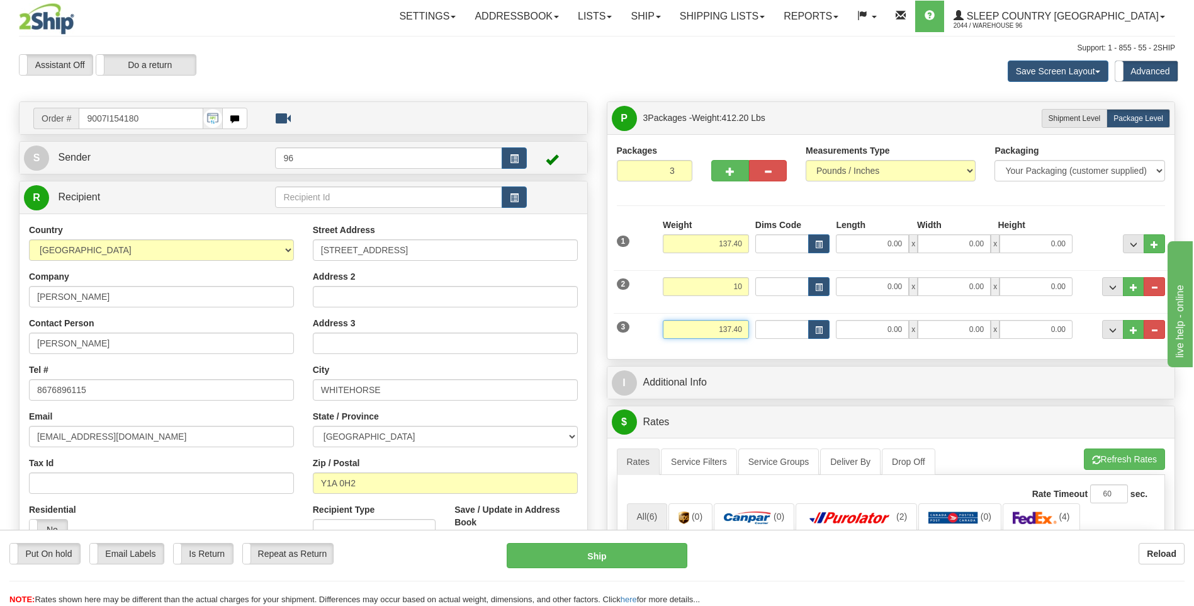
type input "10.00"
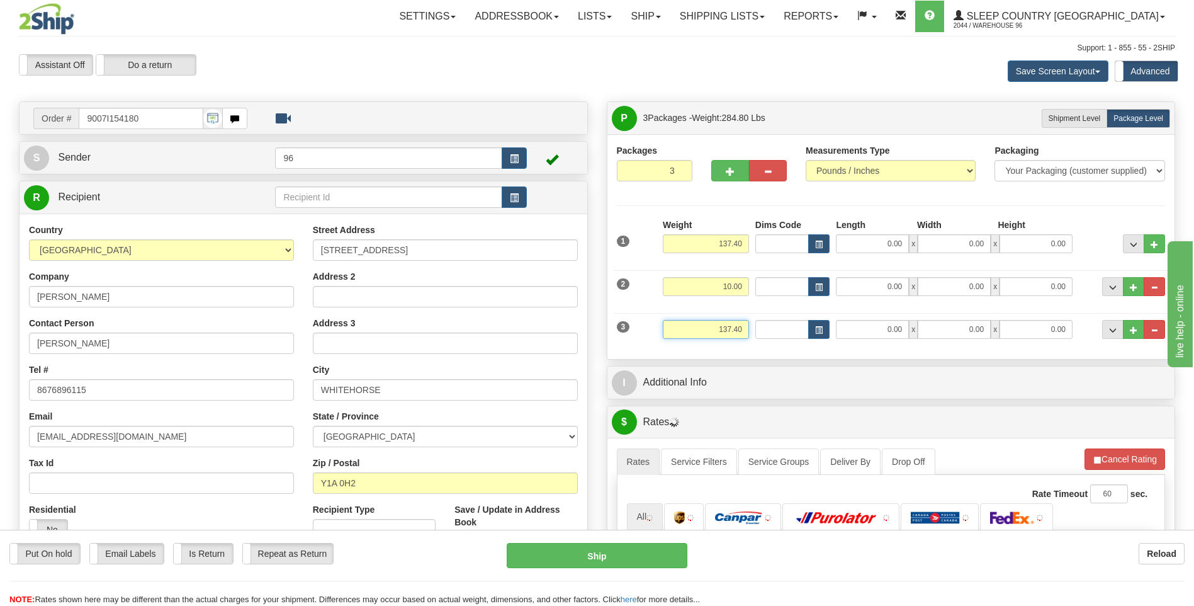
click at [570, 327] on input "137.40" at bounding box center [706, 329] width 86 height 19
type input "1"
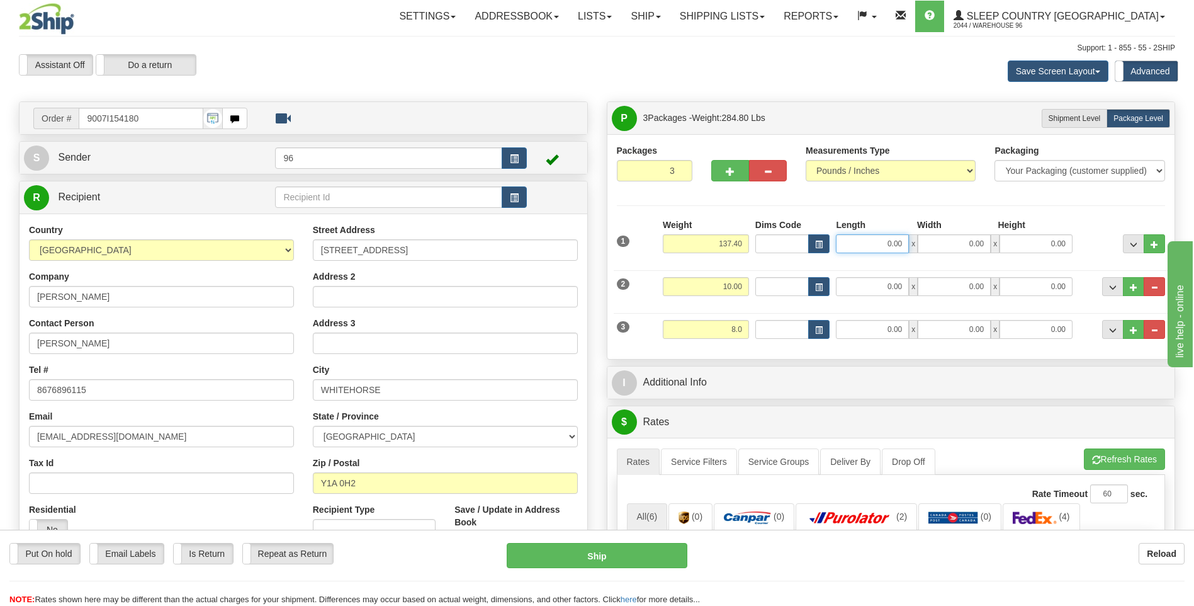
type input "8.00"
click at [570, 244] on input "0.00" at bounding box center [872, 243] width 73 height 19
type input "19.00"
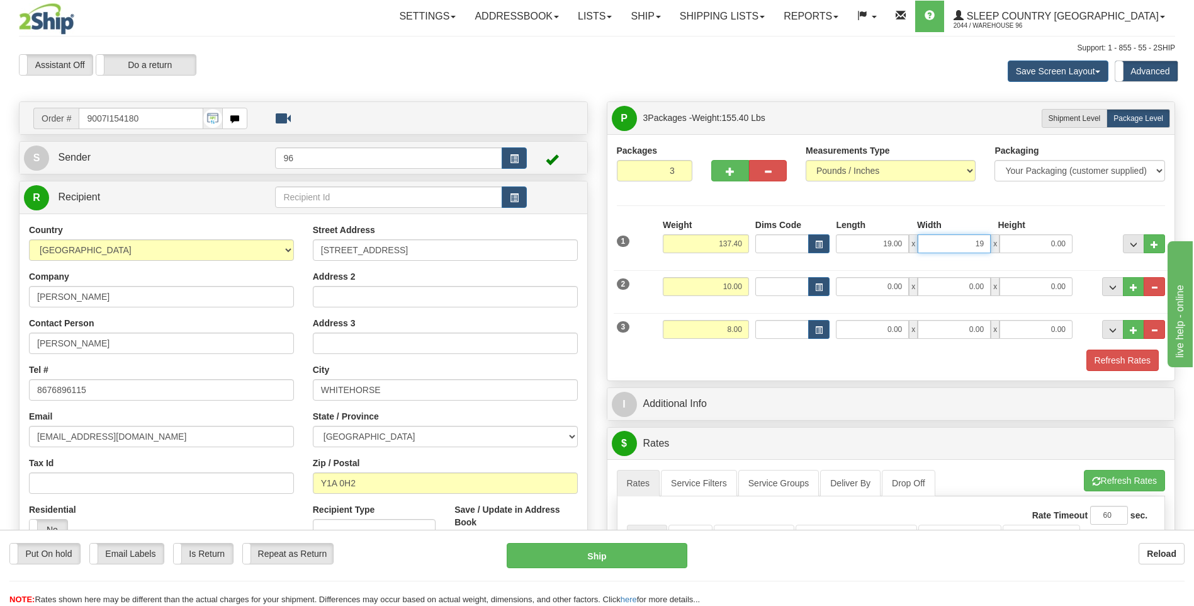
type input "19.00"
type input "42.00"
click at [570, 288] on input "0.00" at bounding box center [872, 286] width 73 height 19
type input "25.00"
type input "28.00"
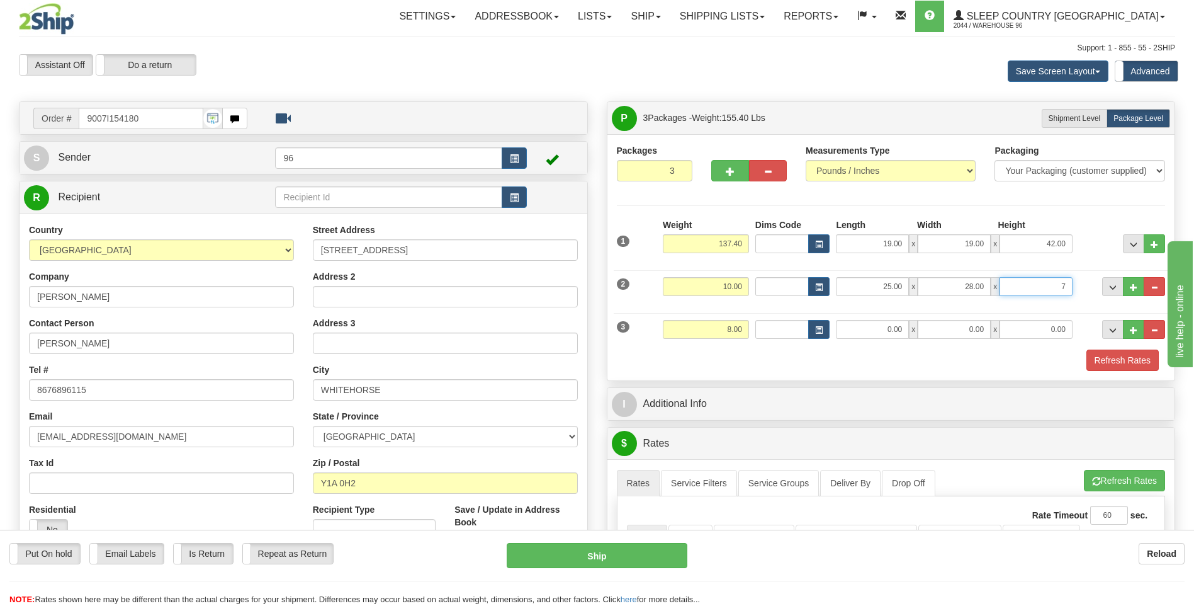
type input "7.00"
click at [570, 329] on input "0.00" at bounding box center [872, 329] width 73 height 19
type input "23.00"
type input "15.00"
type input "9.00"
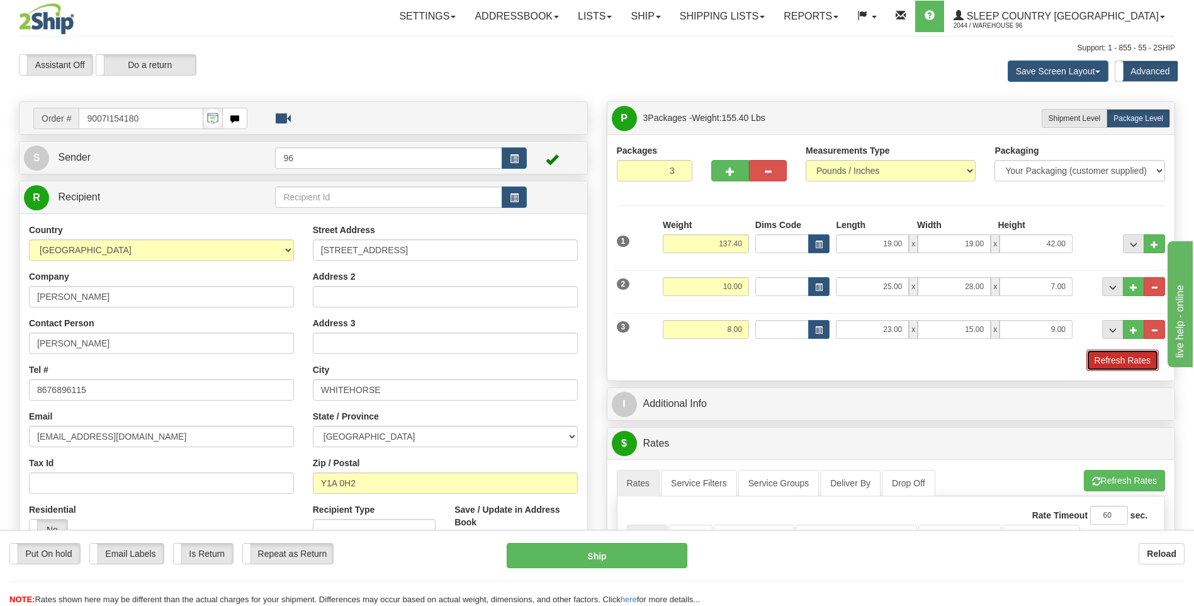
click at [570, 352] on button "Refresh Rates" at bounding box center [1122, 359] width 72 height 21
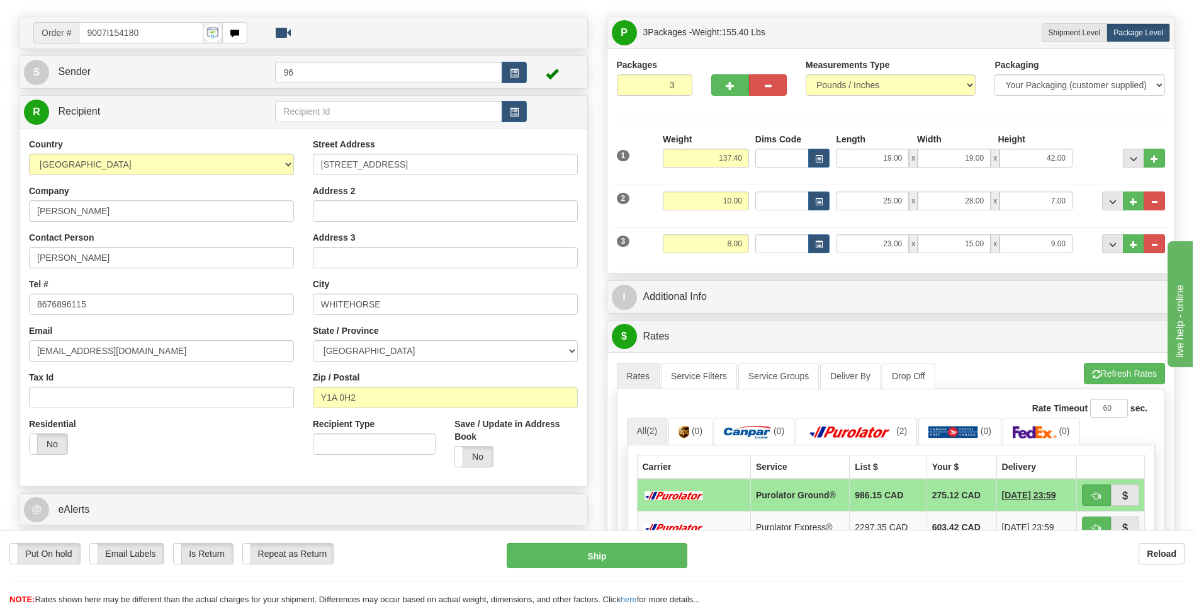
scroll to position [63, 0]
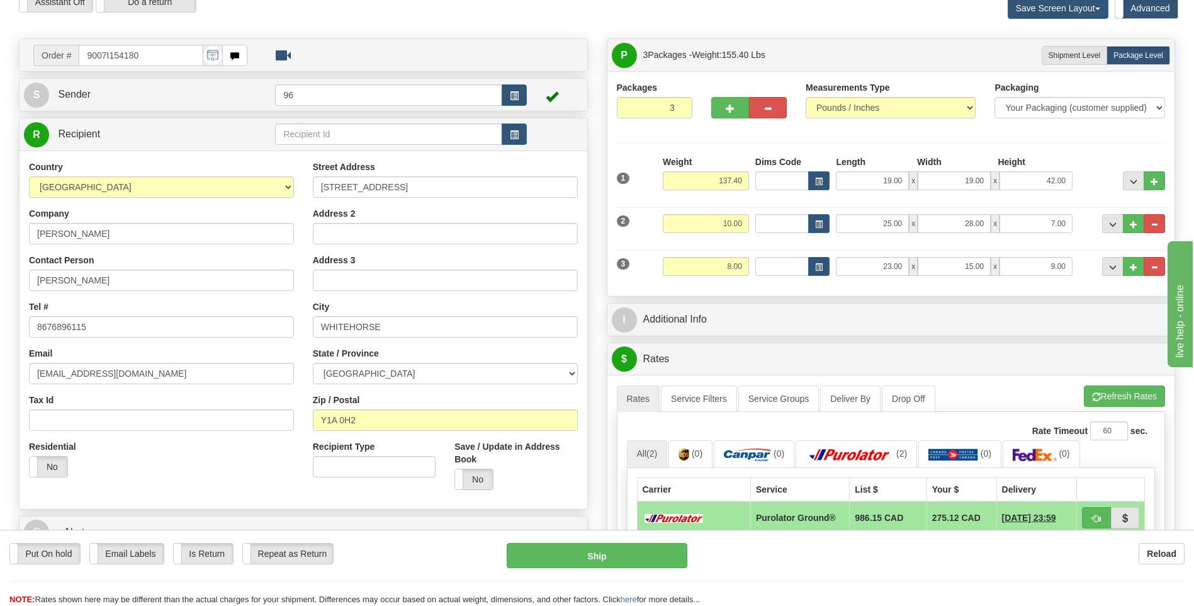
click at [570, 388] on ul "Rates Service Filters Service Groups Deliver By Drop Off Pickup Refresh Rates C…" at bounding box center [891, 398] width 549 height 26
